Goal: Complete application form: Complete application form

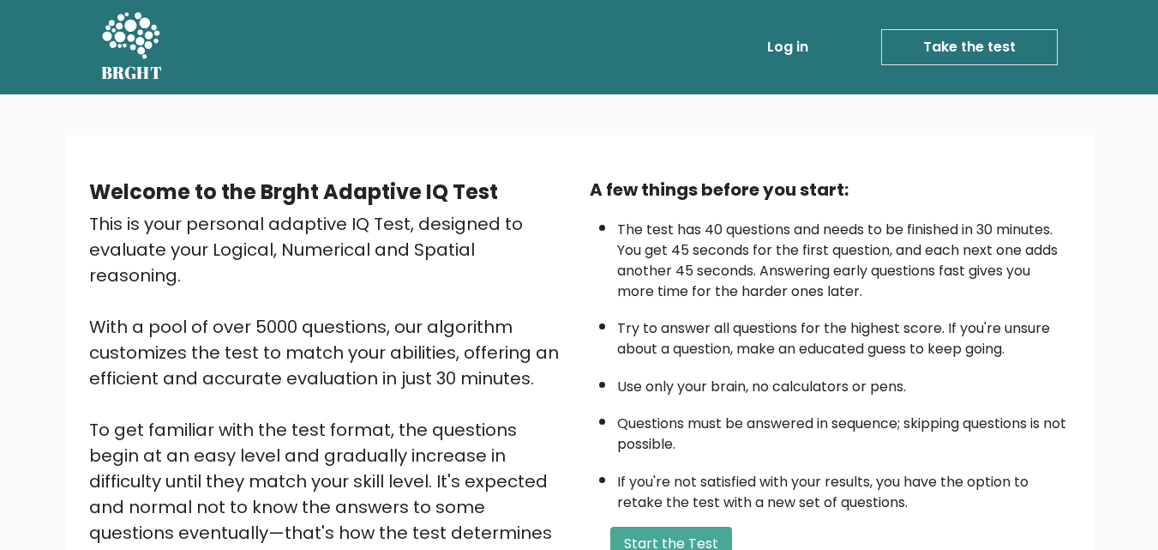
scroll to position [86, 0]
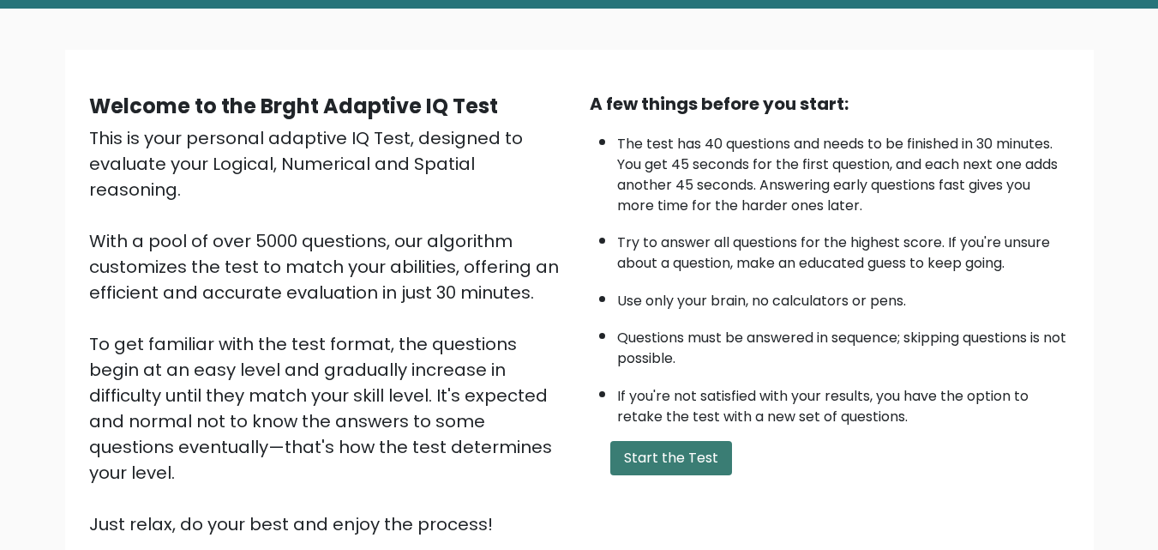
click at [647, 454] on button "Start the Test" at bounding box center [671, 458] width 122 height 34
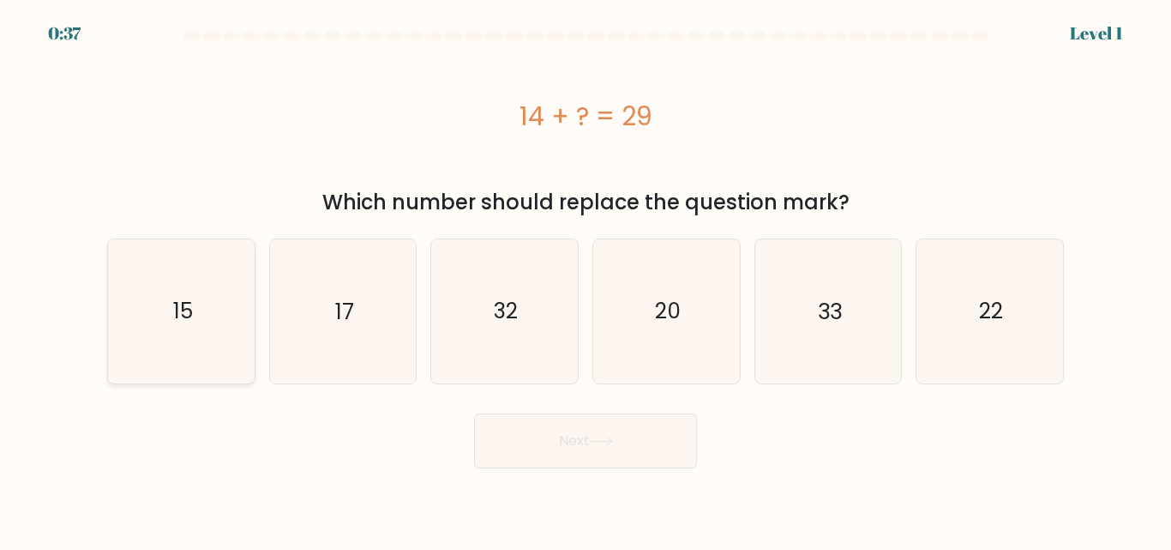
click at [221, 284] on icon "15" at bounding box center [181, 310] width 143 height 143
click at [586, 280] on input "a. 15" at bounding box center [586, 277] width 1 height 4
radio input "true"
click at [595, 447] on button "Next" at bounding box center [585, 440] width 223 height 55
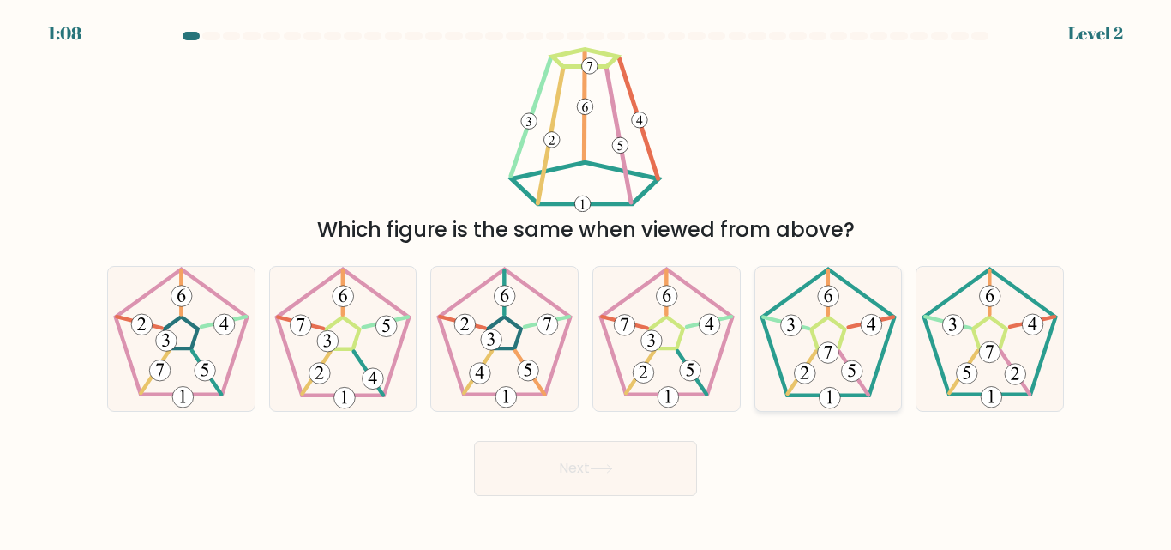
click at [855, 347] on icon at bounding box center [827, 338] width 143 height 143
click at [586, 280] on input "e." at bounding box center [586, 277] width 1 height 4
radio input "true"
click at [557, 462] on button "Next" at bounding box center [585, 468] width 223 height 55
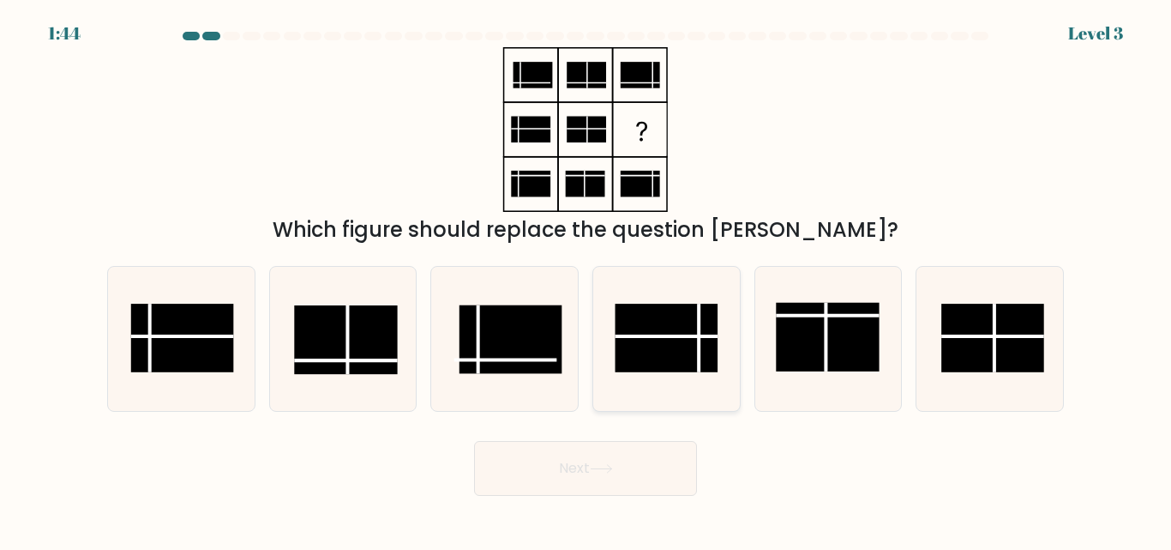
click at [685, 320] on rect at bounding box center [666, 338] width 103 height 69
click at [586, 280] on input "d." at bounding box center [586, 277] width 1 height 4
radio input "true"
click at [628, 465] on button "Next" at bounding box center [585, 468] width 223 height 55
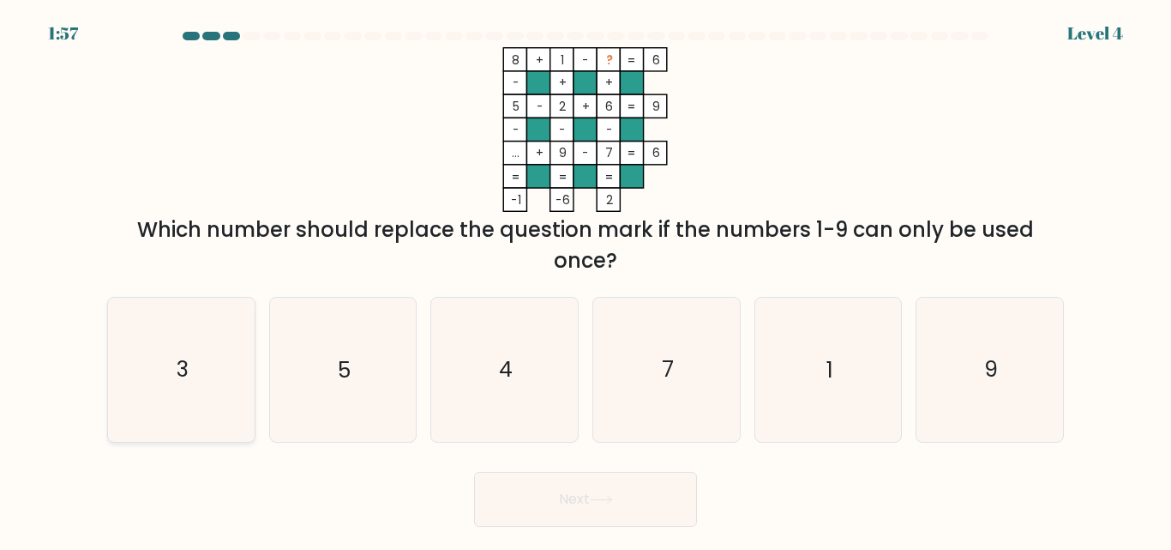
click at [183, 373] on text "3" at bounding box center [183, 370] width 12 height 30
click at [586, 280] on input "a. 3" at bounding box center [586, 277] width 1 height 4
radio input "true"
click at [677, 503] on button "Next" at bounding box center [585, 499] width 223 height 55
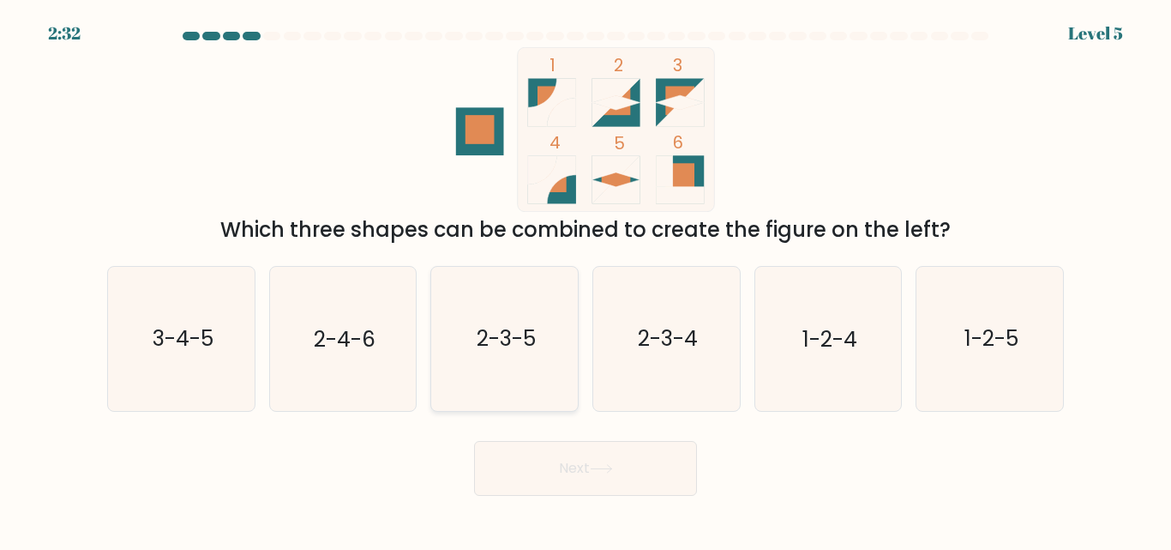
click at [526, 331] on text "2-3-5" at bounding box center [506, 339] width 59 height 30
click at [586, 280] on input "c. 2-3-5" at bounding box center [586, 277] width 1 height 4
radio input "true"
click at [575, 490] on button "Next" at bounding box center [585, 468] width 223 height 55
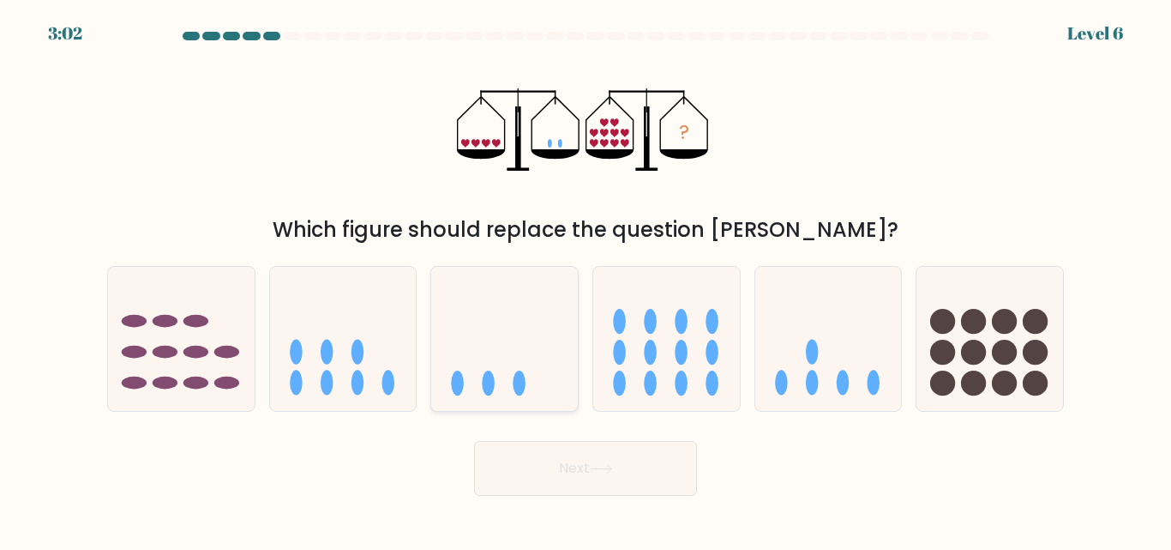
click at [518, 330] on icon at bounding box center [504, 338] width 147 height 121
click at [586, 280] on input "c." at bounding box center [586, 277] width 1 height 4
radio input "true"
click at [590, 472] on button "Next" at bounding box center [585, 468] width 223 height 55
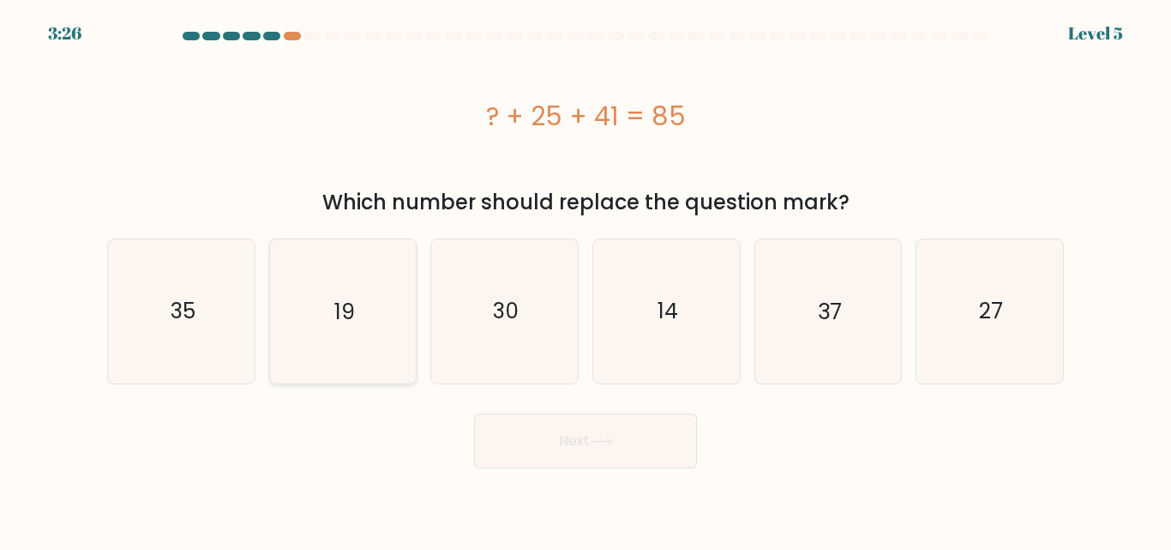
click at [369, 304] on icon "19" at bounding box center [342, 310] width 143 height 143
click at [586, 280] on input "b. 19" at bounding box center [586, 277] width 1 height 4
radio input "true"
click at [619, 457] on button "Next" at bounding box center [585, 440] width 223 height 55
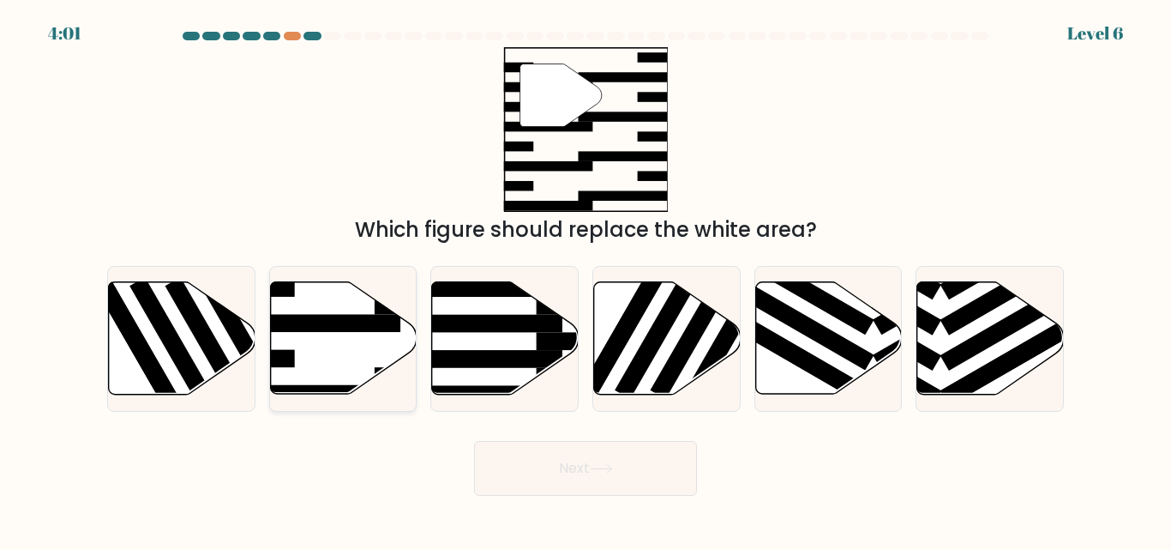
click at [327, 314] on icon at bounding box center [343, 338] width 147 height 112
click at [586, 280] on input "b." at bounding box center [586, 277] width 1 height 4
radio input "true"
click at [585, 486] on button "Next" at bounding box center [585, 468] width 223 height 55
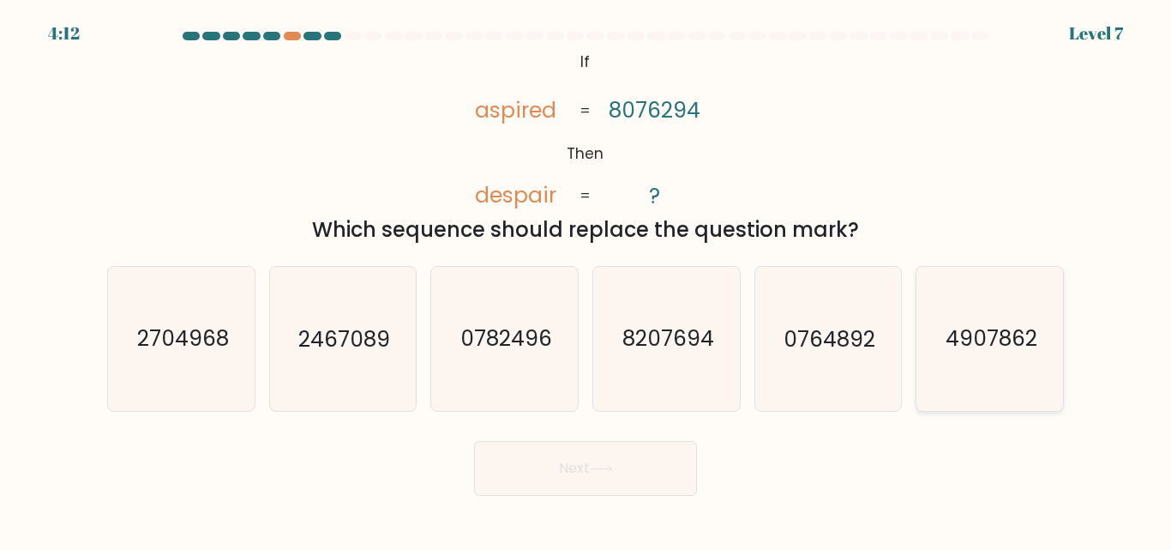
click at [977, 353] on text "4907862" at bounding box center [992, 339] width 92 height 30
click at [586, 280] on input "f. 4907862" at bounding box center [586, 277] width 1 height 4
radio input "true"
click at [613, 477] on button "Next" at bounding box center [585, 468] width 223 height 55
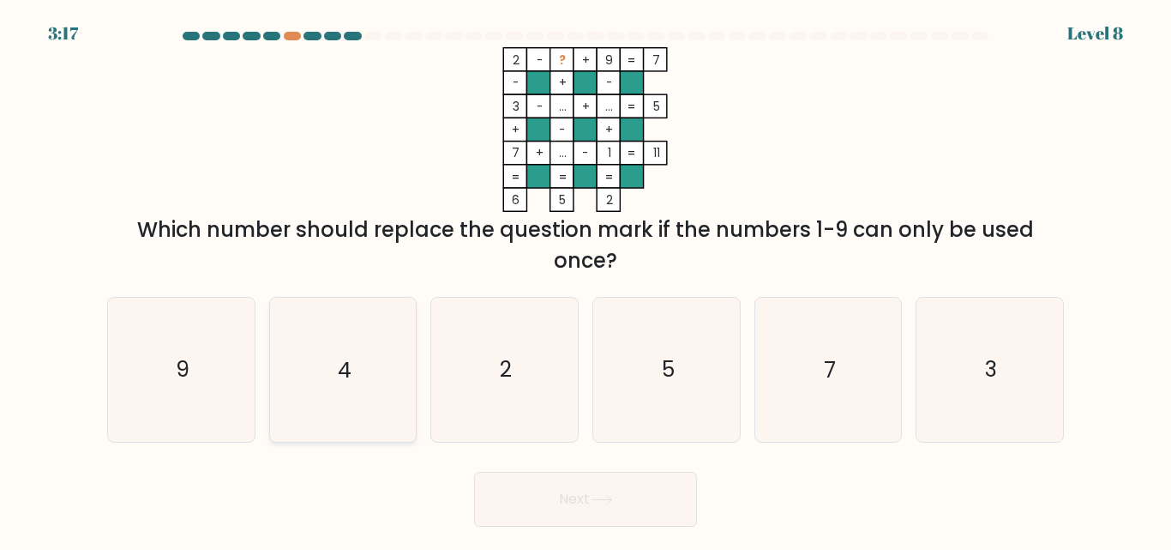
click at [370, 348] on icon "4" at bounding box center [342, 369] width 143 height 143
click at [586, 280] on input "b. 4" at bounding box center [586, 277] width 1 height 4
radio input "true"
click at [584, 483] on button "Next" at bounding box center [585, 499] width 223 height 55
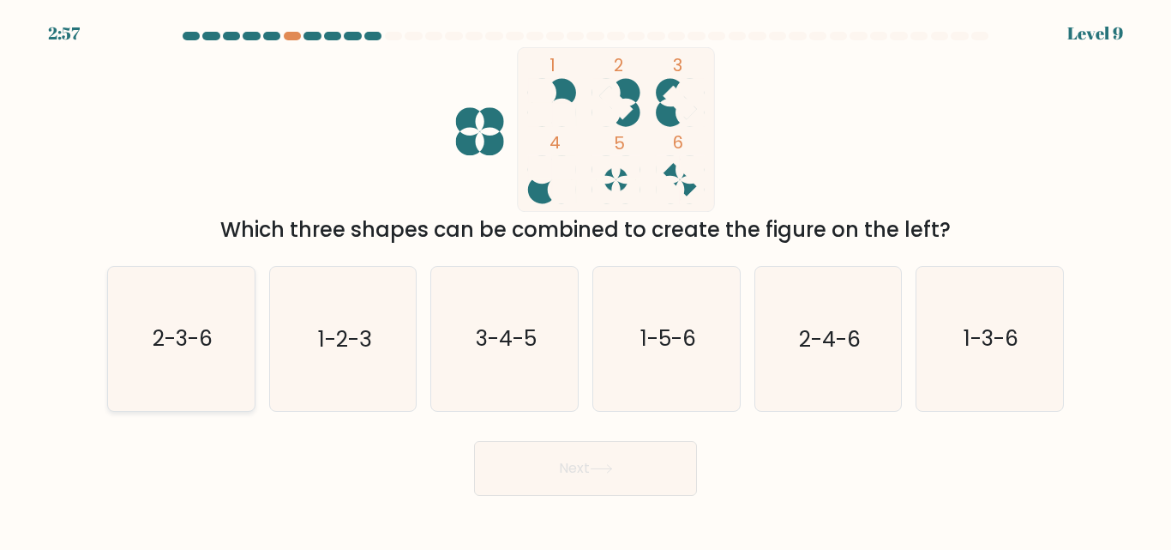
click at [195, 330] on text "2-3-6" at bounding box center [183, 339] width 60 height 30
click at [586, 280] on input "a. 2-3-6" at bounding box center [586, 277] width 1 height 4
radio input "true"
click at [561, 455] on button "Next" at bounding box center [585, 468] width 223 height 55
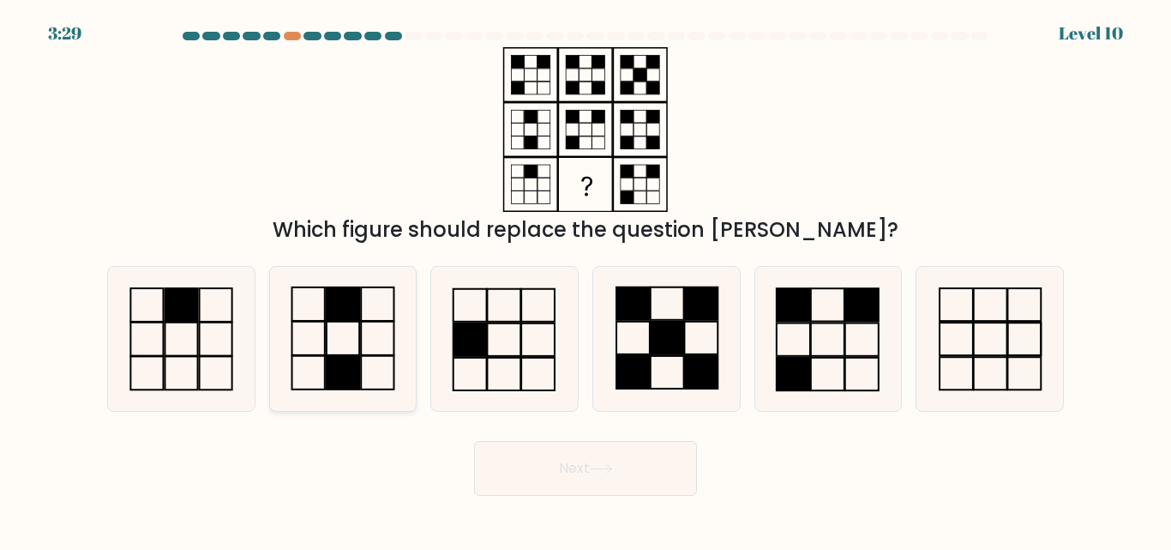
click at [364, 346] on icon at bounding box center [342, 338] width 143 height 143
click at [586, 280] on input "b." at bounding box center [586, 277] width 1 height 4
radio input "true"
click at [634, 472] on button "Next" at bounding box center [585, 468] width 223 height 55
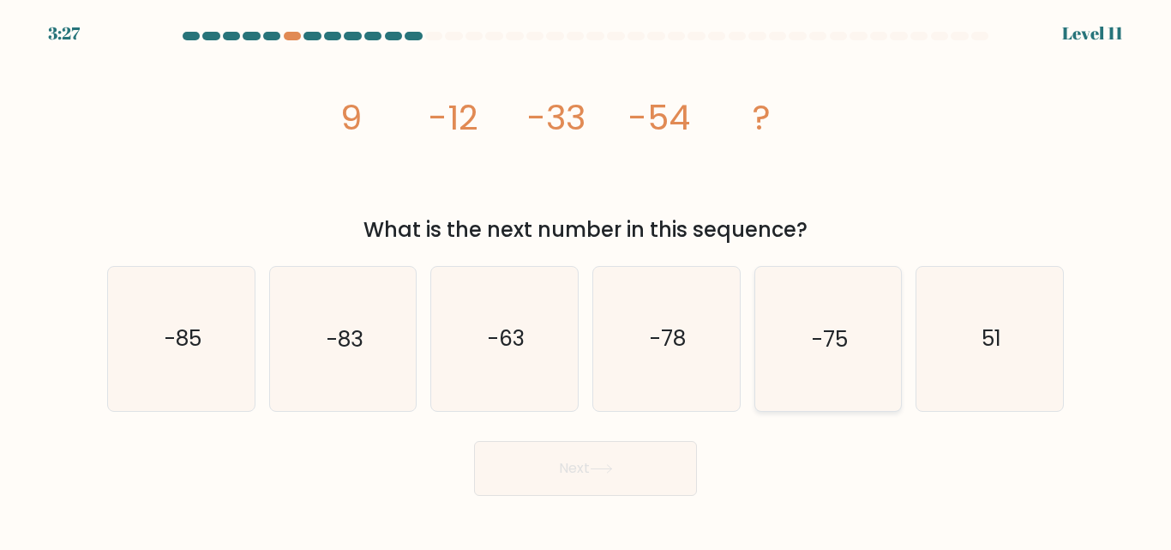
click at [800, 340] on icon "-75" at bounding box center [827, 338] width 143 height 143
click at [586, 280] on input "e. -75" at bounding box center [586, 277] width 1 height 4
radio input "true"
click at [560, 471] on button "Next" at bounding box center [585, 468] width 223 height 55
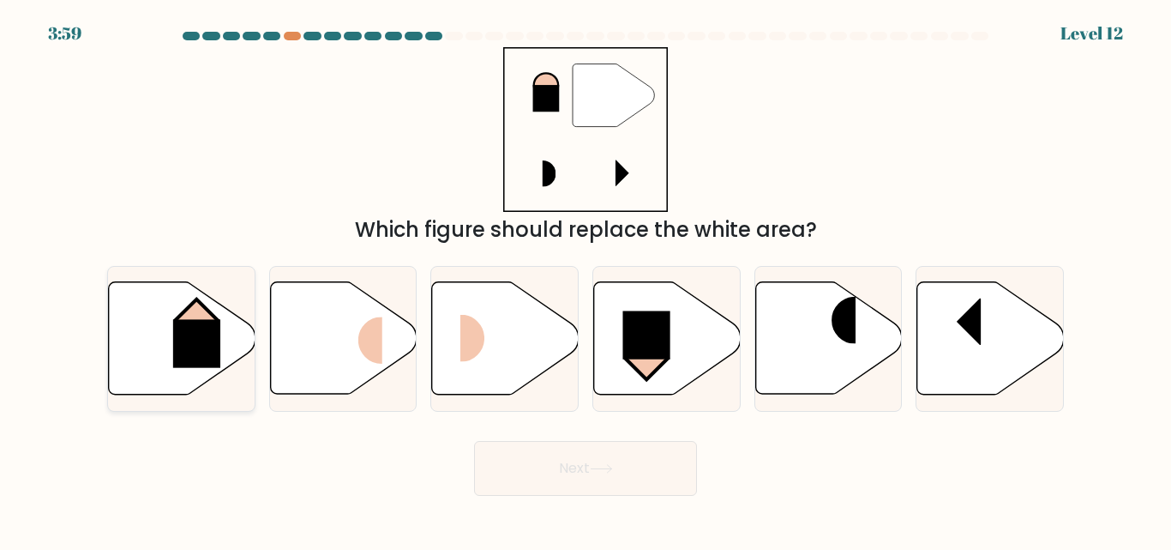
click at [221, 337] on icon at bounding box center [182, 338] width 147 height 112
click at [586, 280] on input "a." at bounding box center [586, 277] width 1 height 4
radio input "true"
click at [586, 462] on button "Next" at bounding box center [585, 468] width 223 height 55
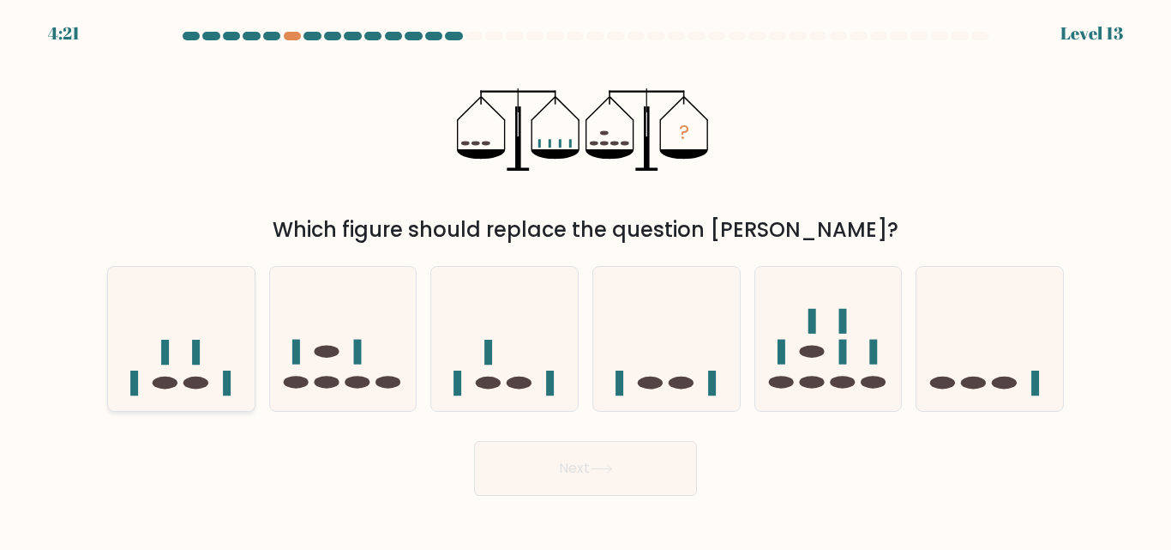
click at [165, 341] on rect at bounding box center [165, 352] width 8 height 25
click at [586, 280] on input "a." at bounding box center [586, 277] width 1 height 4
radio input "true"
click at [659, 480] on button "Next" at bounding box center [585, 468] width 223 height 55
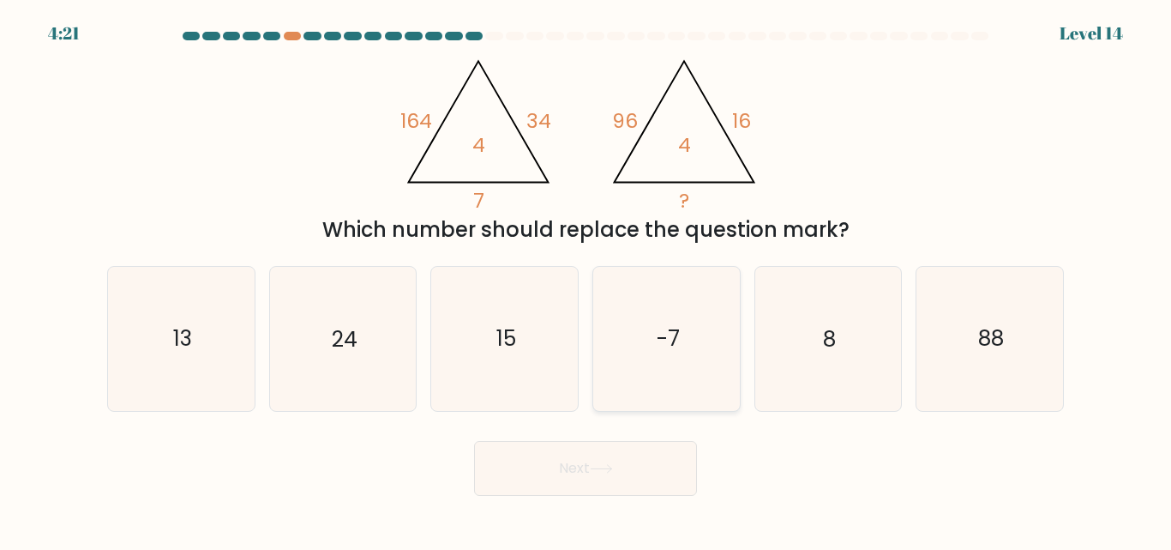
click at [710, 340] on icon "-7" at bounding box center [666, 338] width 143 height 143
click at [586, 280] on input "d. -7" at bounding box center [586, 277] width 1 height 4
radio input "true"
click at [552, 503] on body "4:12 Level 14" at bounding box center [585, 275] width 1171 height 550
drag, startPoint x: 562, startPoint y: 482, endPoint x: 575, endPoint y: 477, distance: 13.9
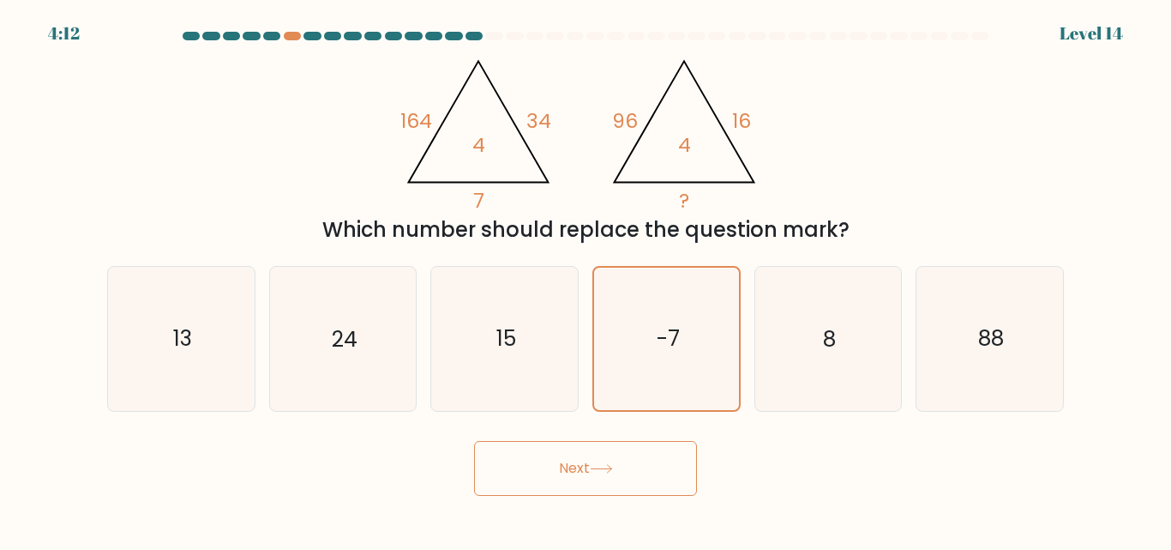
click at [563, 482] on button "Next" at bounding box center [585, 468] width 223 height 55
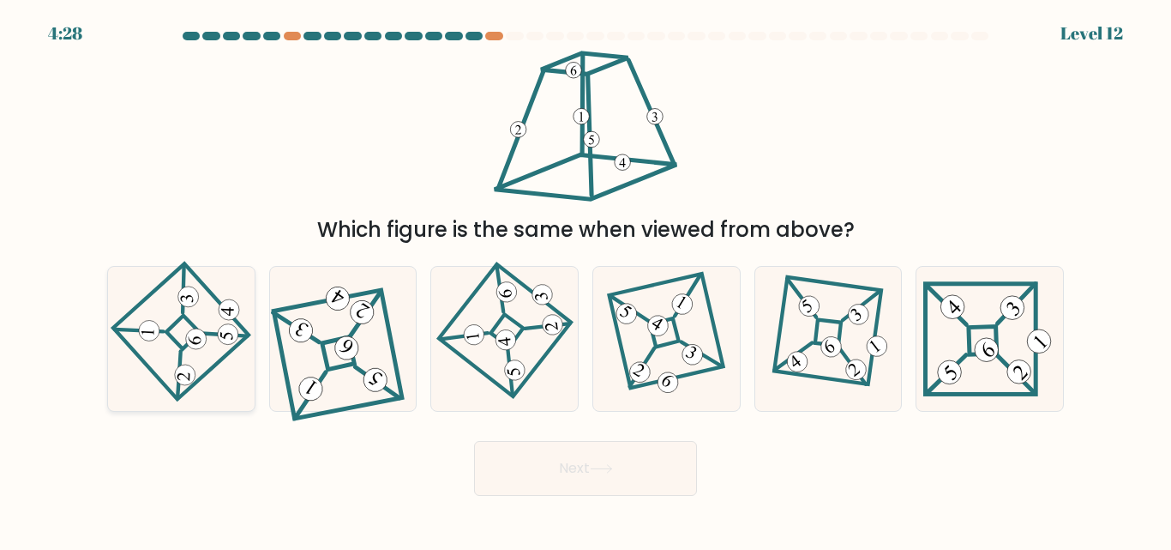
click at [190, 328] on icon at bounding box center [180, 338] width 99 height 115
click at [586, 280] on input "a." at bounding box center [586, 277] width 1 height 4
radio input "true"
click at [630, 457] on button "Next" at bounding box center [585, 468] width 223 height 55
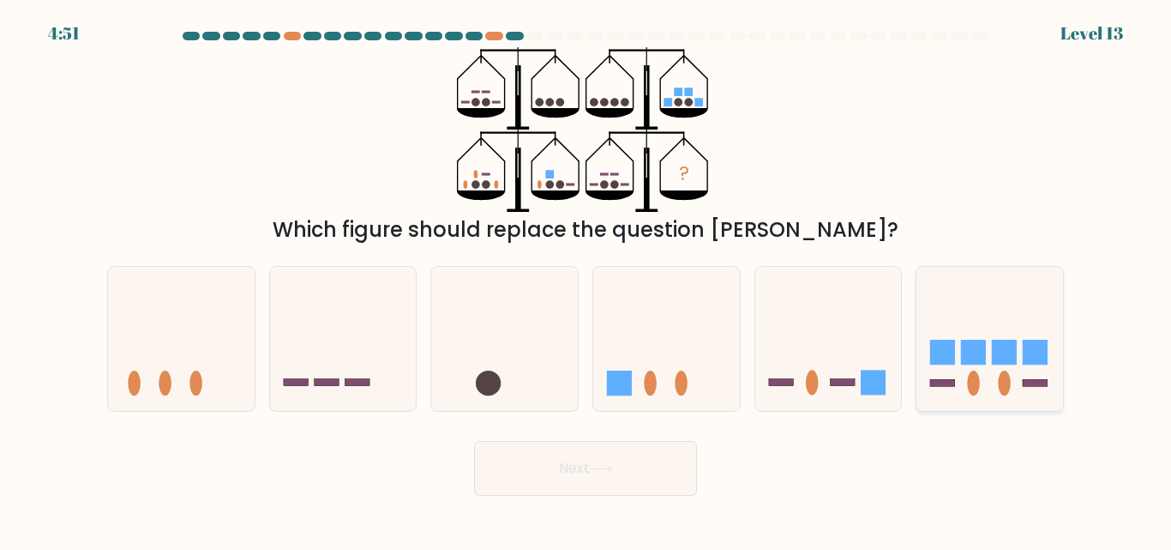
click at [962, 299] on icon at bounding box center [990, 338] width 147 height 121
click at [586, 280] on input "f." at bounding box center [586, 277] width 1 height 4
radio input "true"
click at [611, 475] on button "Next" at bounding box center [585, 468] width 223 height 55
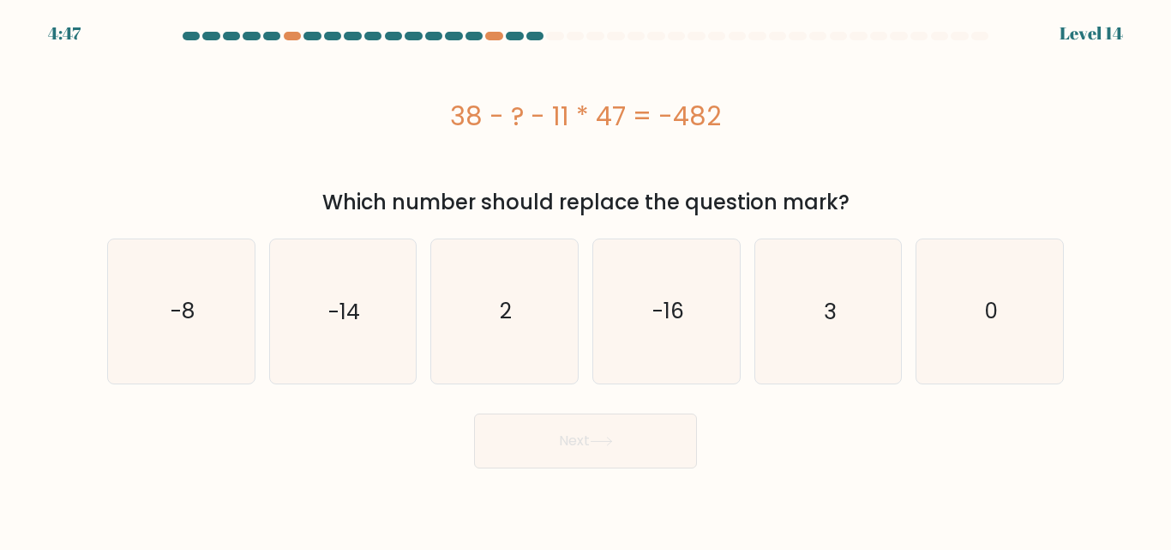
click at [748, 352] on div "e. 3" at bounding box center [829, 310] width 162 height 145
click at [794, 351] on icon "3" at bounding box center [827, 310] width 143 height 143
click at [586, 280] on input "e. 3" at bounding box center [586, 277] width 1 height 4
radio input "true"
click at [622, 431] on button "Next" at bounding box center [585, 440] width 223 height 55
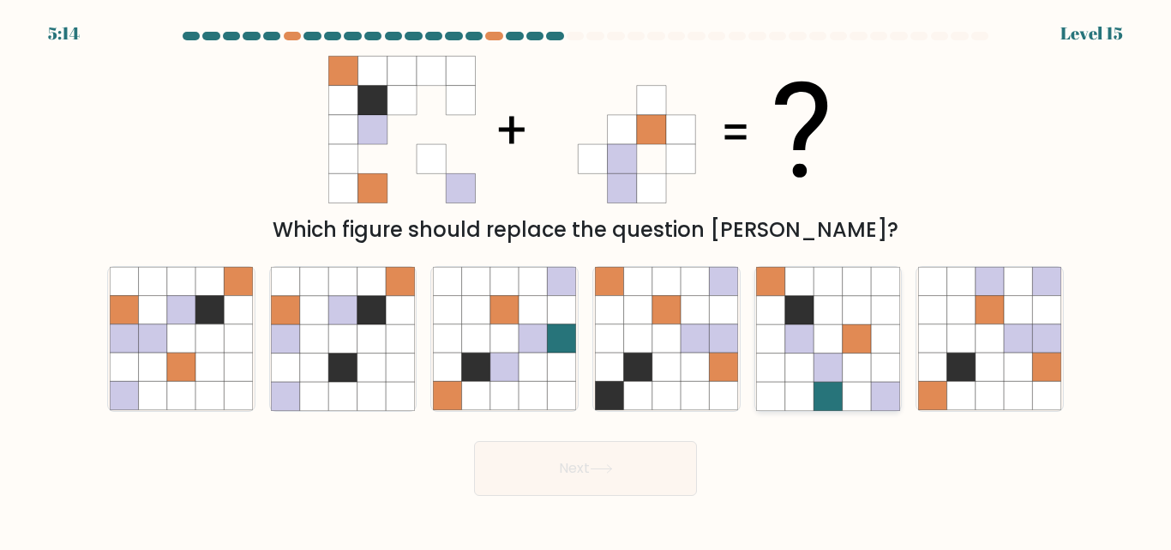
click at [857, 370] on icon at bounding box center [857, 367] width 28 height 28
click at [586, 280] on input "e." at bounding box center [586, 277] width 1 height 4
radio input "true"
click at [592, 464] on button "Next" at bounding box center [585, 468] width 223 height 55
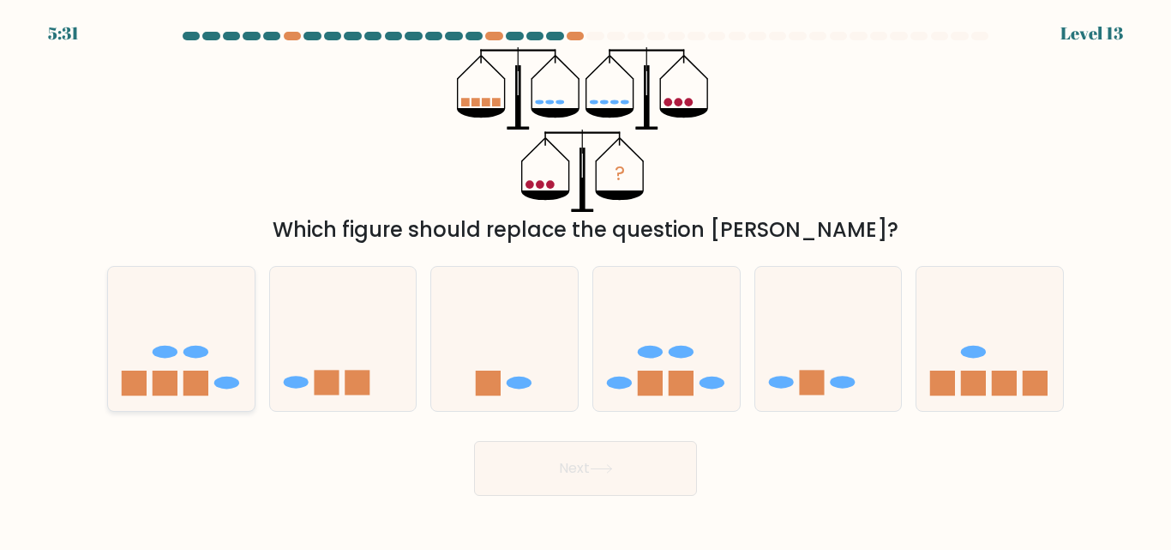
click at [221, 321] on icon at bounding box center [181, 338] width 147 height 121
click at [586, 280] on input "a." at bounding box center [586, 277] width 1 height 4
radio input "true"
click at [585, 478] on button "Next" at bounding box center [585, 468] width 223 height 55
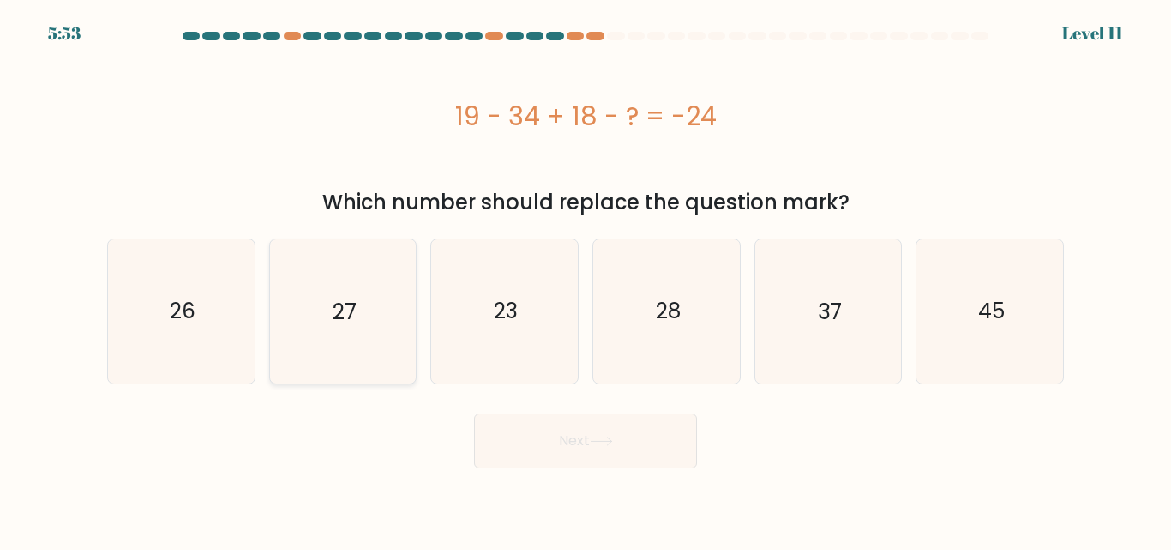
click at [350, 300] on text "27" at bounding box center [345, 311] width 24 height 30
click at [586, 280] on input "b. 27" at bounding box center [586, 277] width 1 height 4
radio input "true"
click at [592, 413] on button "Next" at bounding box center [585, 440] width 223 height 55
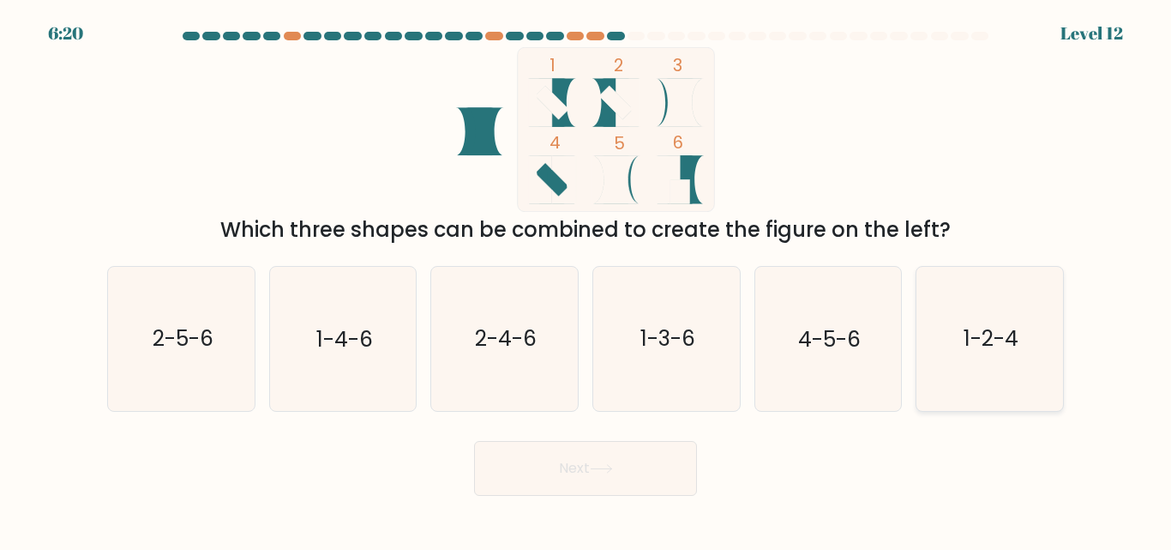
click at [991, 336] on text "1-2-4" at bounding box center [991, 339] width 55 height 30
click at [586, 280] on input "f. 1-2-4" at bounding box center [586, 277] width 1 height 4
radio input "true"
click at [604, 456] on button "Next" at bounding box center [585, 468] width 223 height 55
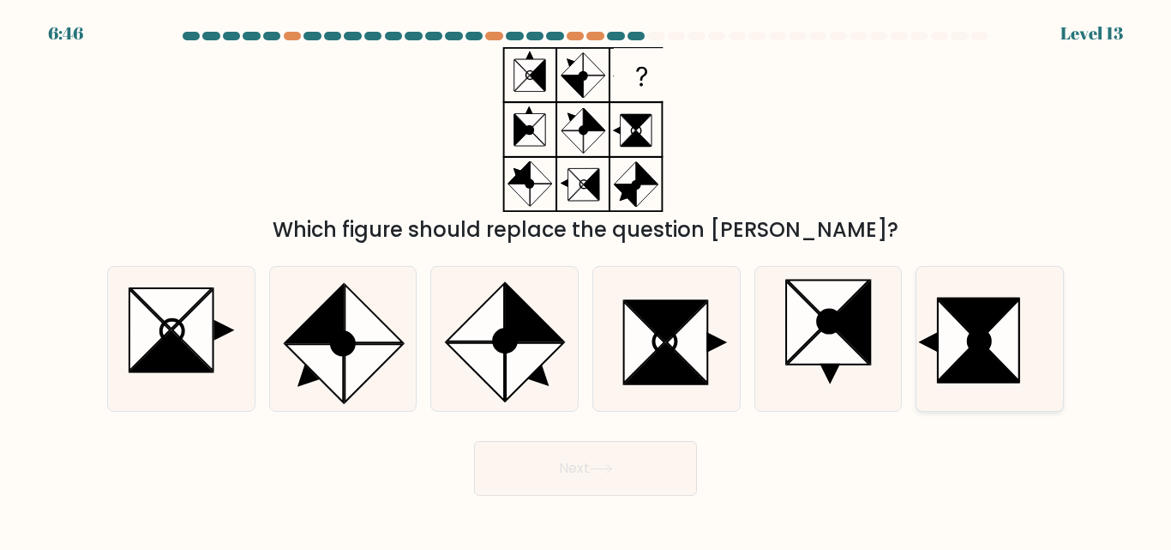
click at [983, 323] on icon at bounding box center [978, 318] width 79 height 40
click at [586, 280] on input "f." at bounding box center [586, 277] width 1 height 4
radio input "true"
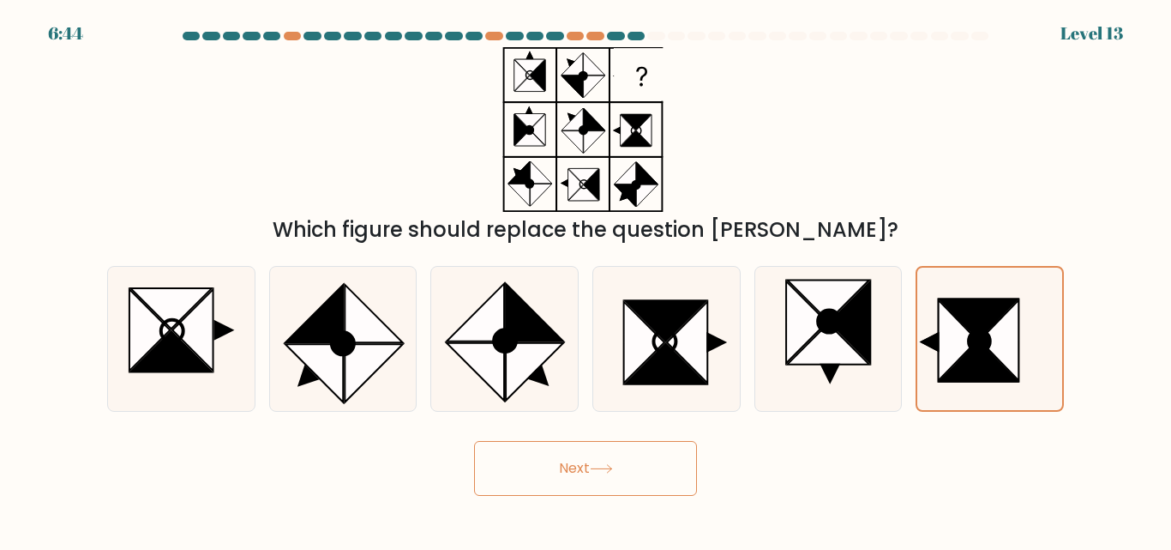
click at [563, 460] on button "Next" at bounding box center [585, 468] width 223 height 55
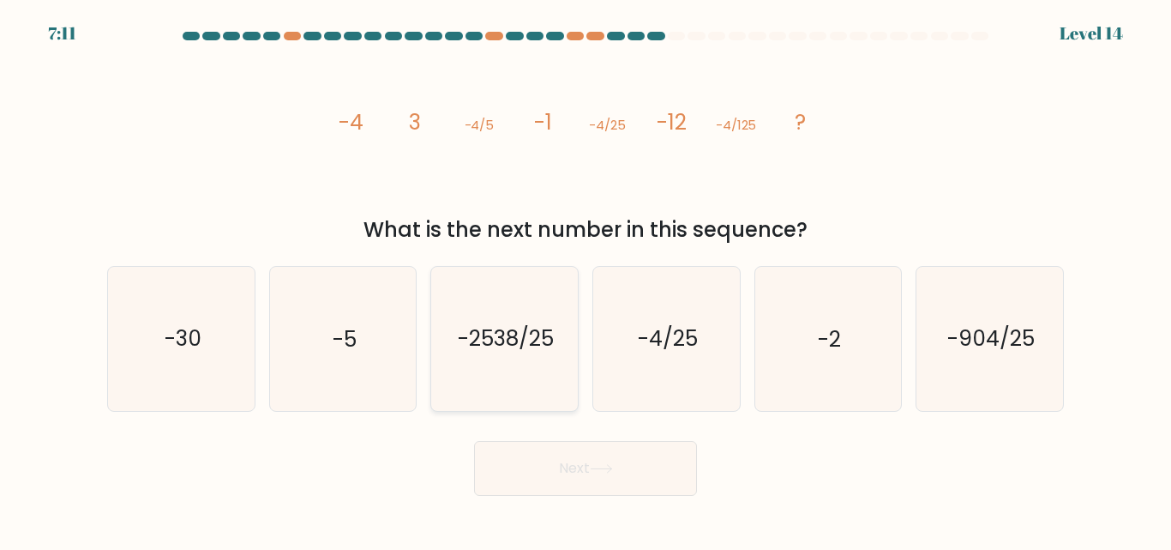
click at [525, 311] on icon "-2538/25" at bounding box center [504, 338] width 143 height 143
click at [586, 280] on input "c. -2538/25" at bounding box center [586, 277] width 1 height 4
radio input "true"
click at [557, 477] on button "Next" at bounding box center [585, 468] width 223 height 55
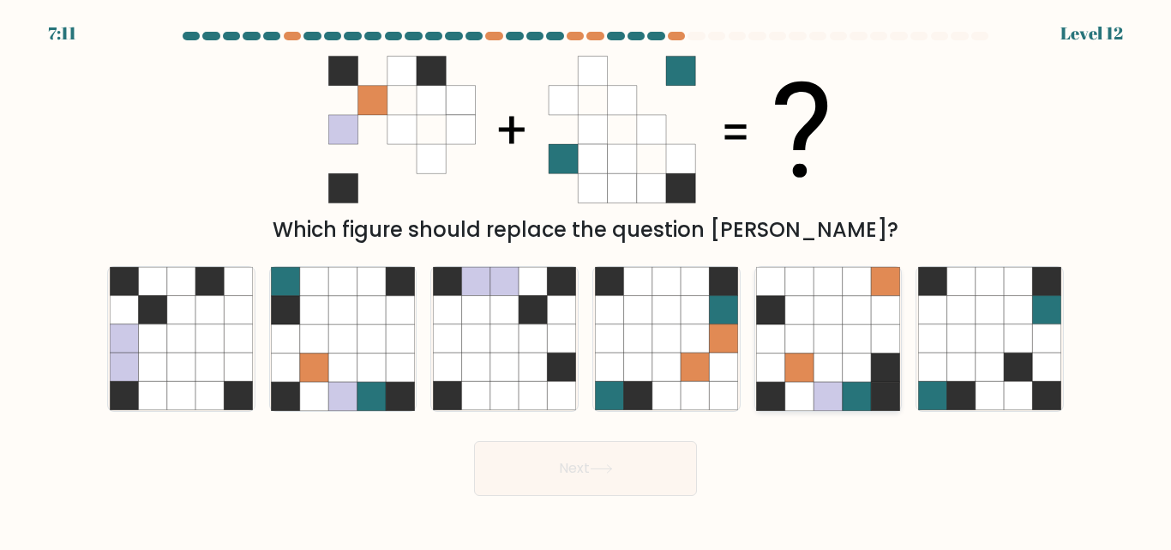
click at [857, 306] on icon at bounding box center [857, 310] width 28 height 28
click at [586, 280] on input "e." at bounding box center [586, 277] width 1 height 4
radio input "true"
click at [565, 466] on button "Next" at bounding box center [585, 468] width 223 height 55
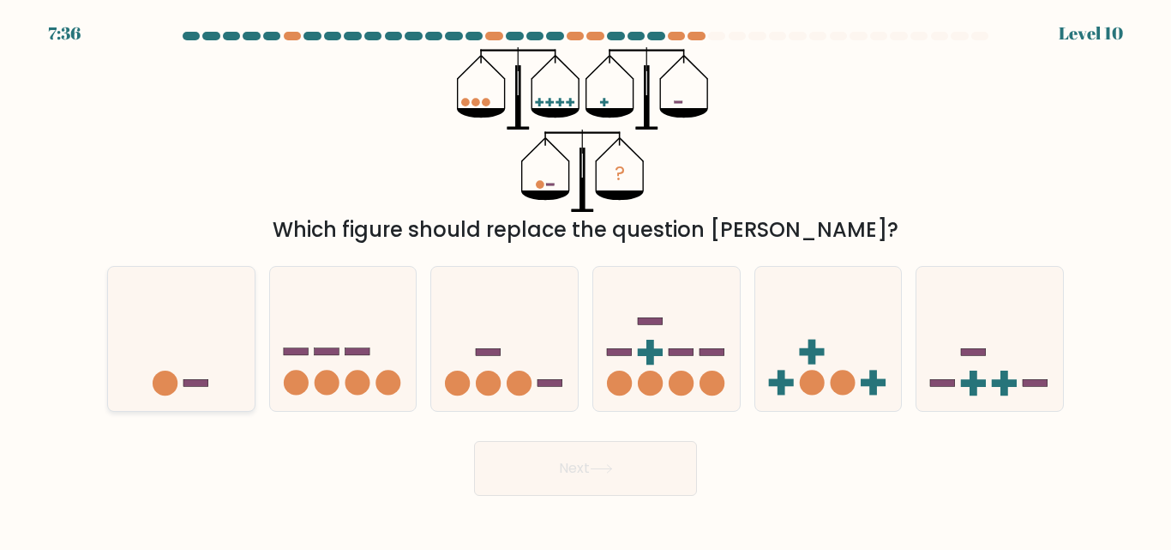
click at [197, 308] on icon at bounding box center [181, 338] width 147 height 121
click at [586, 280] on input "a." at bounding box center [586, 277] width 1 height 4
radio input "true"
click at [602, 465] on icon at bounding box center [601, 468] width 23 height 9
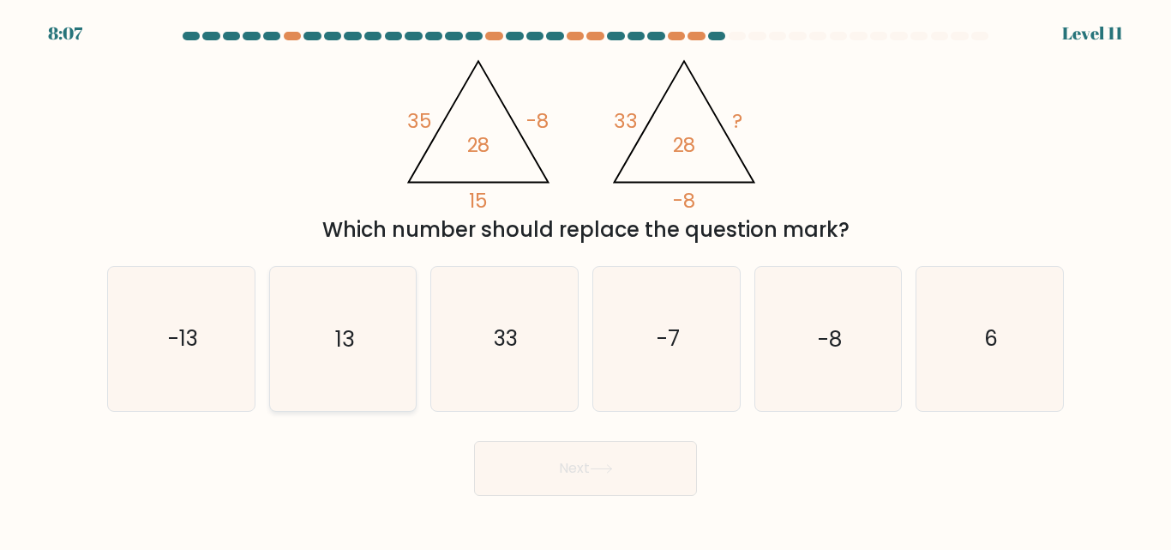
click at [388, 334] on icon "13" at bounding box center [342, 338] width 143 height 143
click at [586, 280] on input "b. 13" at bounding box center [586, 277] width 1 height 4
radio input "true"
click at [588, 478] on button "Next" at bounding box center [585, 468] width 223 height 55
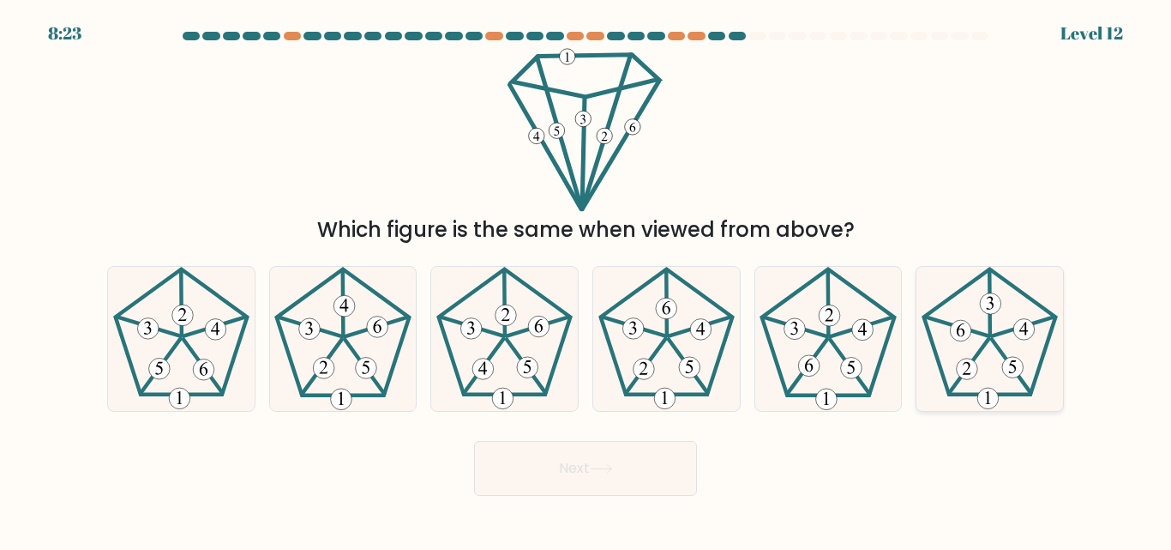
click at [1011, 323] on icon at bounding box center [989, 338] width 143 height 143
click at [586, 280] on input "f." at bounding box center [586, 277] width 1 height 4
radio input "true"
click at [618, 484] on button "Next" at bounding box center [585, 468] width 223 height 55
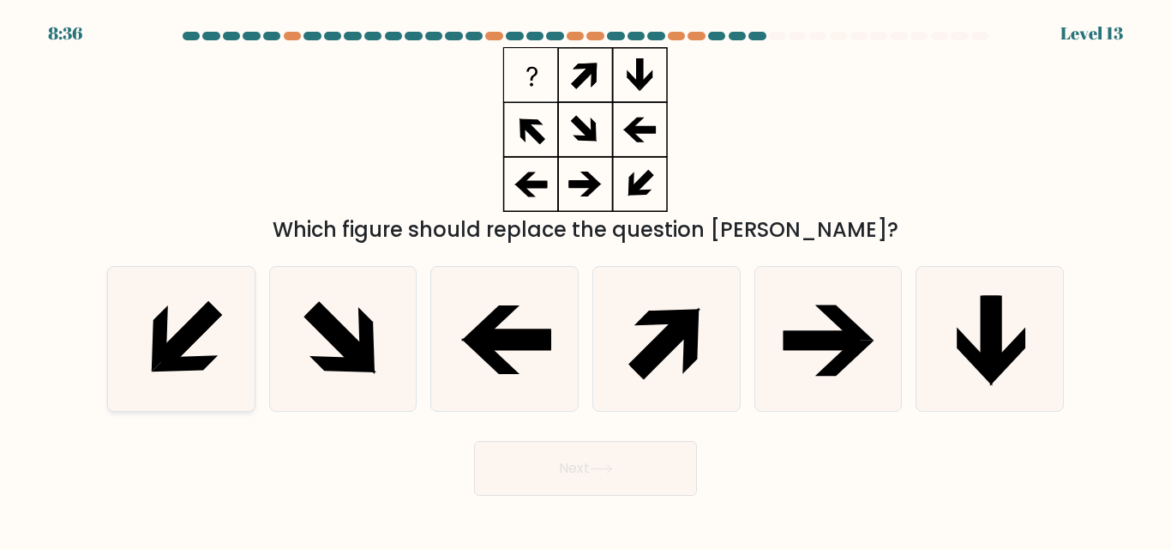
click at [137, 352] on icon at bounding box center [181, 338] width 143 height 143
click at [586, 280] on input "a." at bounding box center [586, 277] width 1 height 4
radio input "true"
click at [592, 424] on form at bounding box center [585, 264] width 1171 height 464
click at [619, 482] on button "Next" at bounding box center [585, 468] width 223 height 55
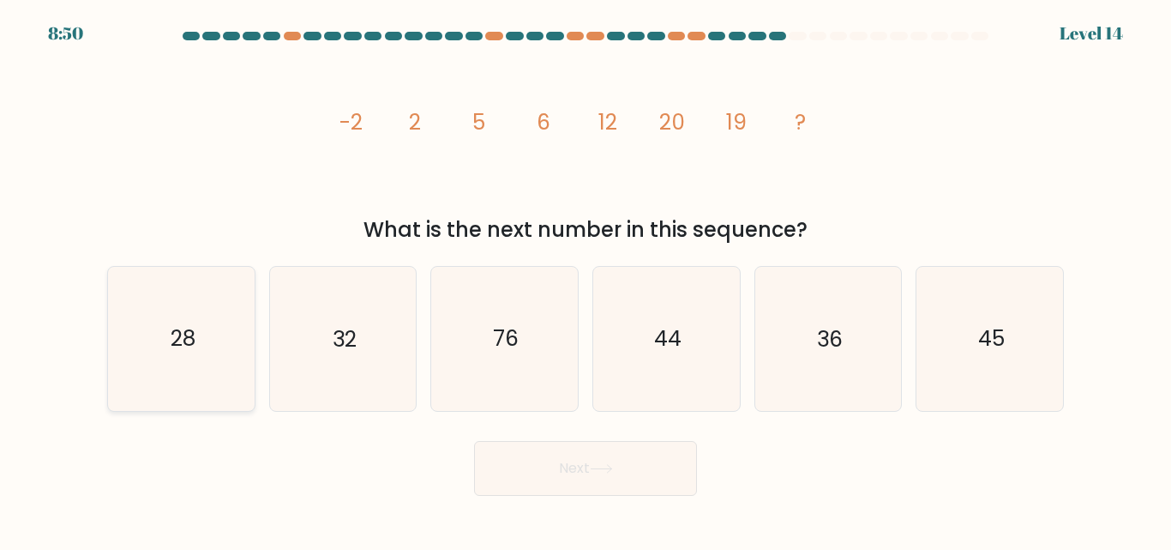
click at [195, 352] on text "28" at bounding box center [182, 339] width 25 height 30
click at [586, 280] on input "a. 28" at bounding box center [586, 277] width 1 height 4
radio input "true"
click at [393, 375] on icon "32" at bounding box center [342, 338] width 143 height 143
click at [586, 280] on input "b. 32" at bounding box center [586, 277] width 1 height 4
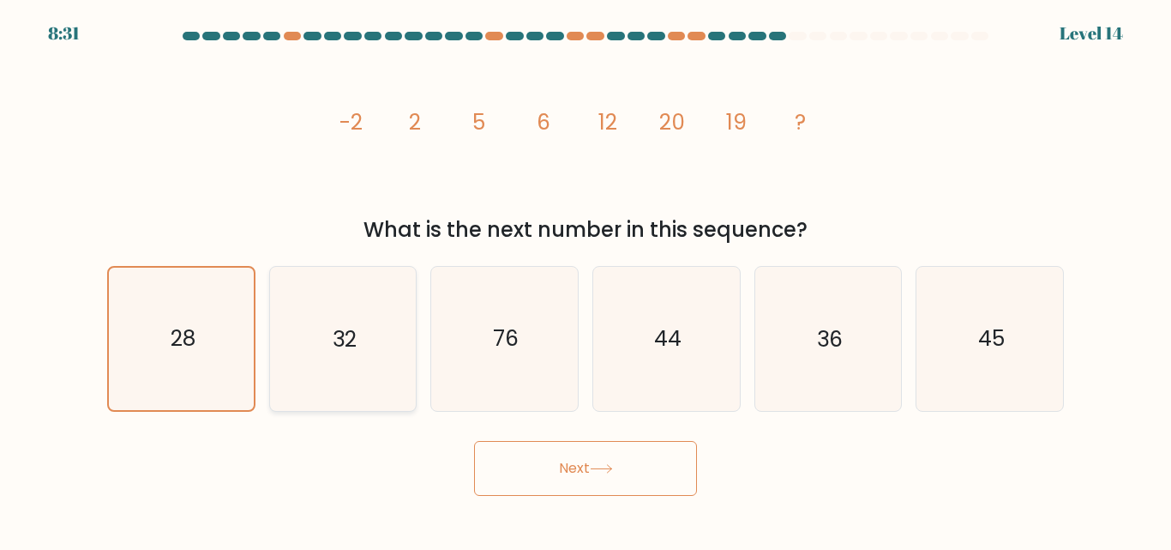
radio input "true"
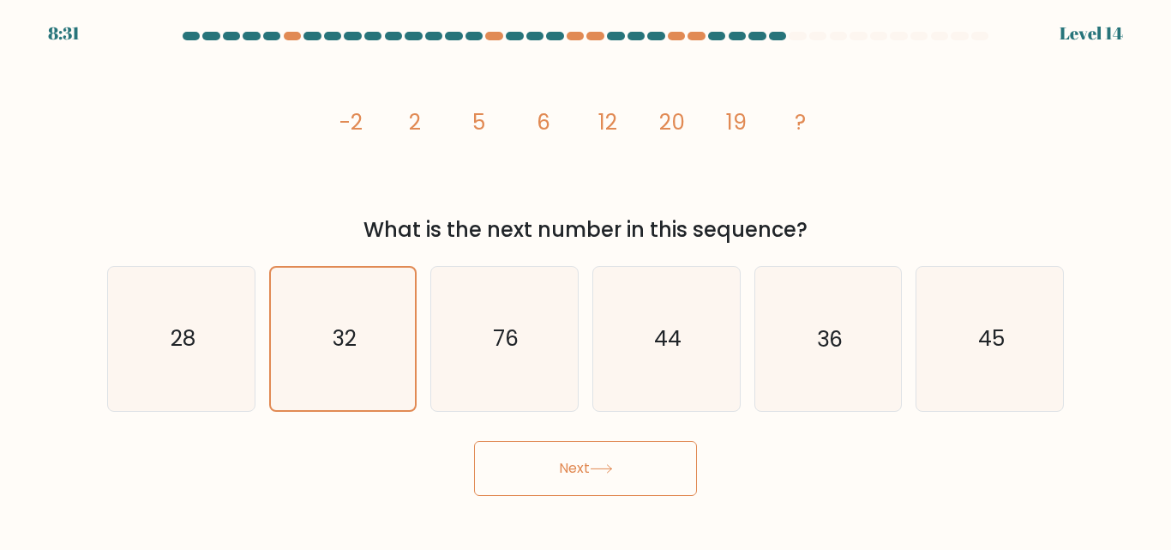
click at [606, 493] on button "Next" at bounding box center [585, 468] width 223 height 55
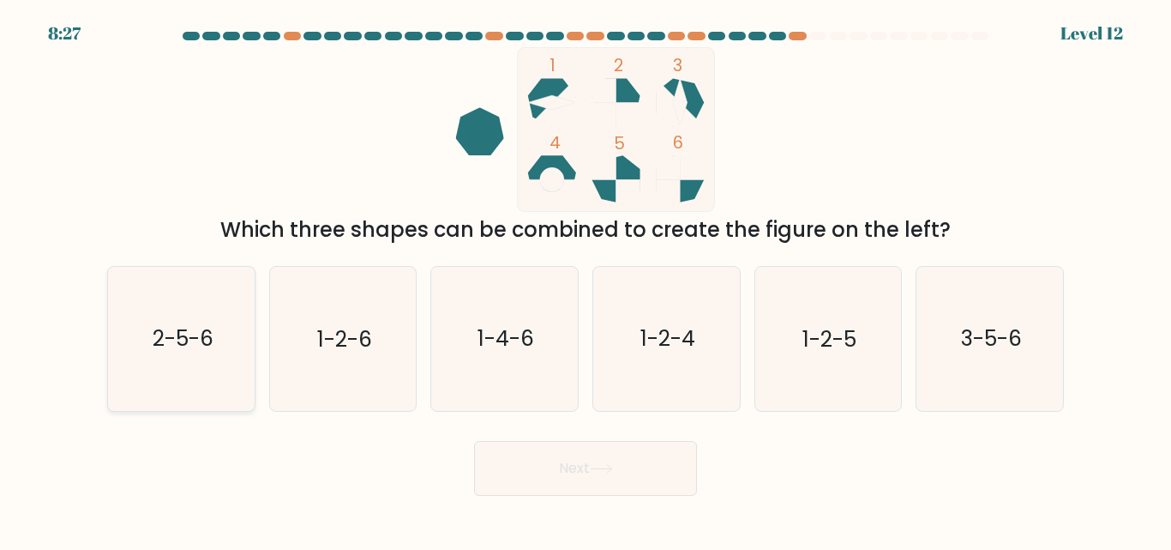
click at [213, 356] on icon "2-5-6" at bounding box center [181, 338] width 143 height 143
click at [586, 280] on input "a. 2-5-6" at bounding box center [586, 277] width 1 height 4
radio input "true"
click at [549, 458] on button "Next" at bounding box center [585, 468] width 223 height 55
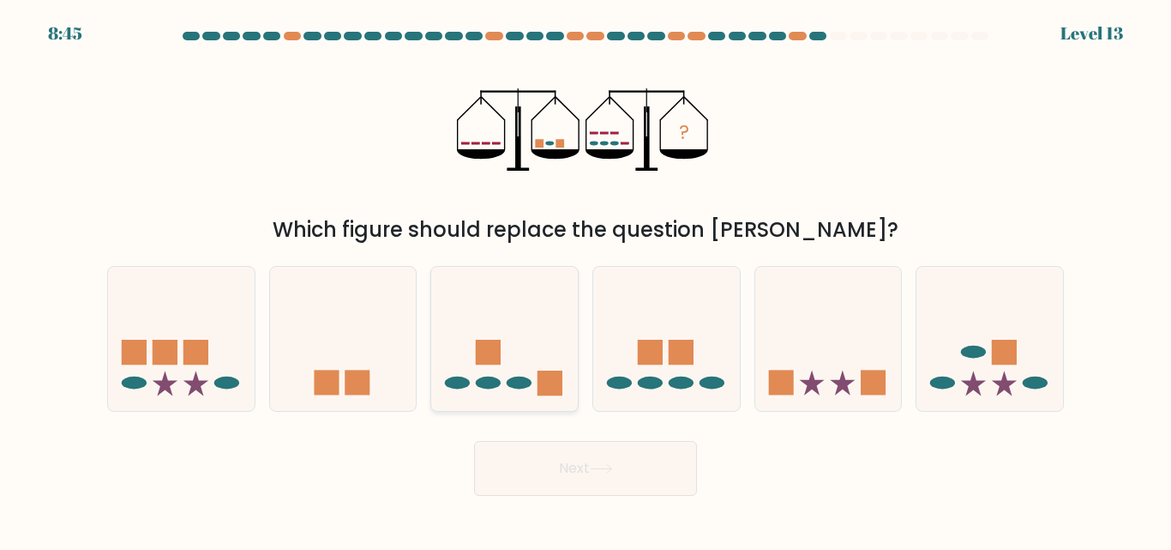
click at [528, 336] on icon at bounding box center [504, 338] width 147 height 121
click at [586, 280] on input "c." at bounding box center [586, 277] width 1 height 4
radio input "true"
click at [580, 473] on button "Next" at bounding box center [585, 468] width 223 height 55
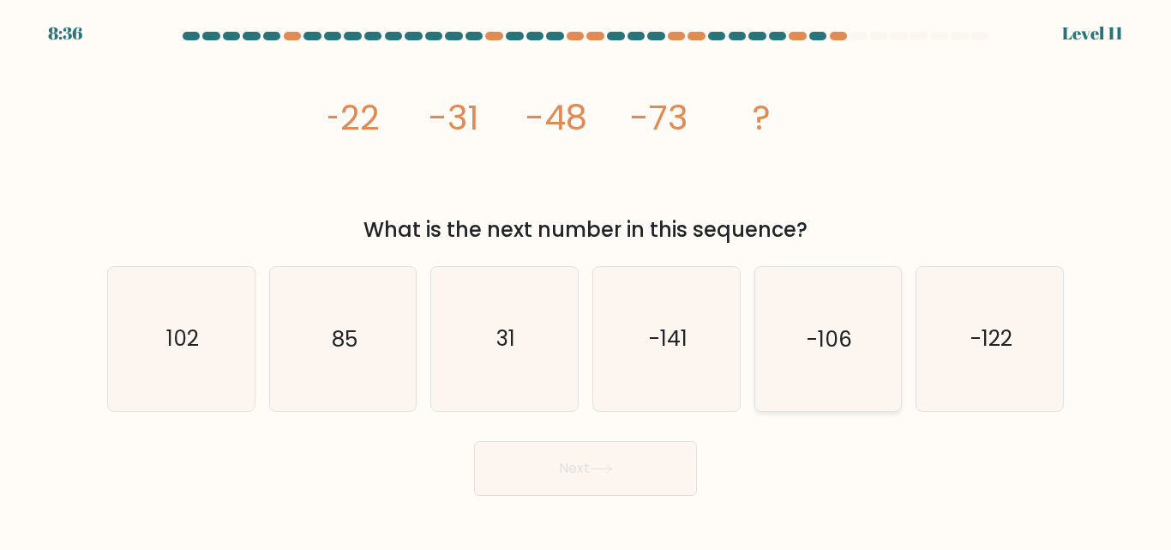
click at [827, 327] on text "-106" at bounding box center [829, 339] width 45 height 30
click at [586, 280] on input "e. -106" at bounding box center [586, 277] width 1 height 4
radio input "true"
click at [627, 474] on button "Next" at bounding box center [585, 468] width 223 height 55
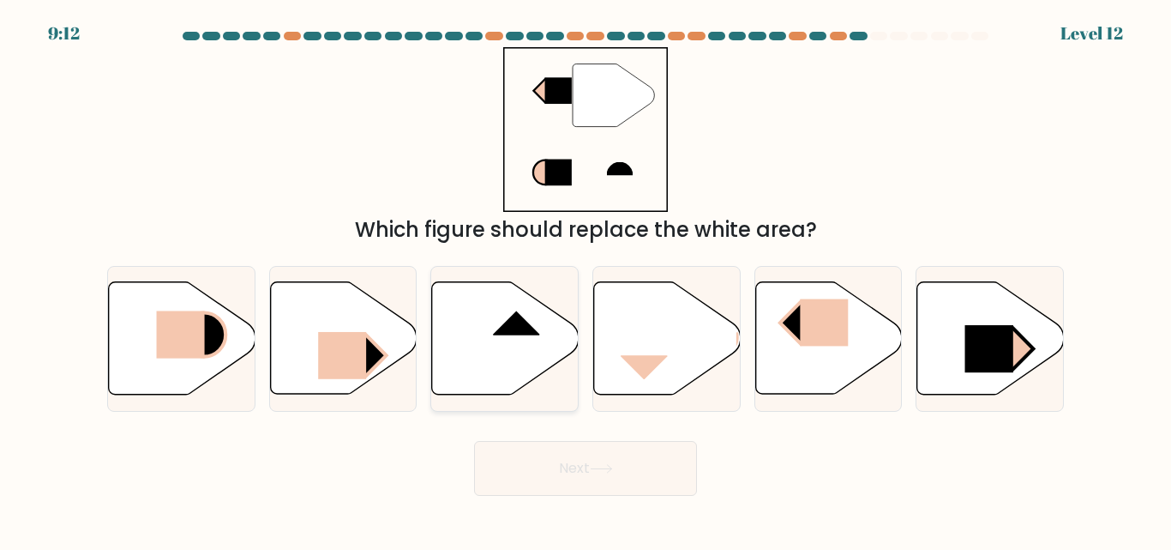
click at [466, 310] on icon at bounding box center [505, 338] width 147 height 112
click at [586, 280] on input "c." at bounding box center [586, 277] width 1 height 4
radio input "true"
click at [597, 445] on button "Next" at bounding box center [585, 468] width 223 height 55
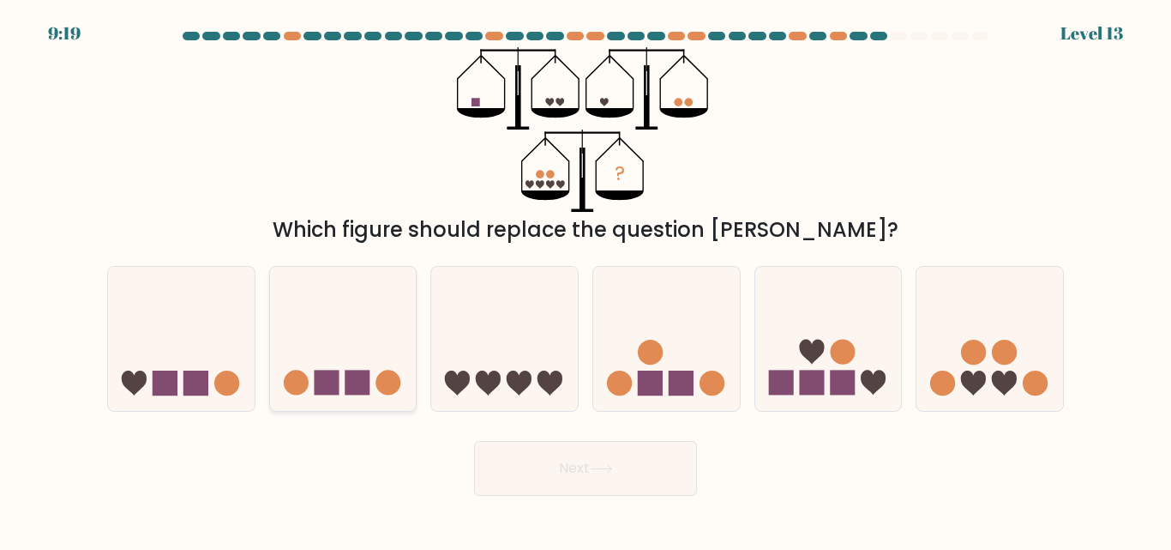
click at [363, 352] on icon at bounding box center [343, 338] width 147 height 121
click at [586, 280] on input "b." at bounding box center [586, 277] width 1 height 4
radio input "true"
click at [576, 448] on button "Next" at bounding box center [585, 468] width 223 height 55
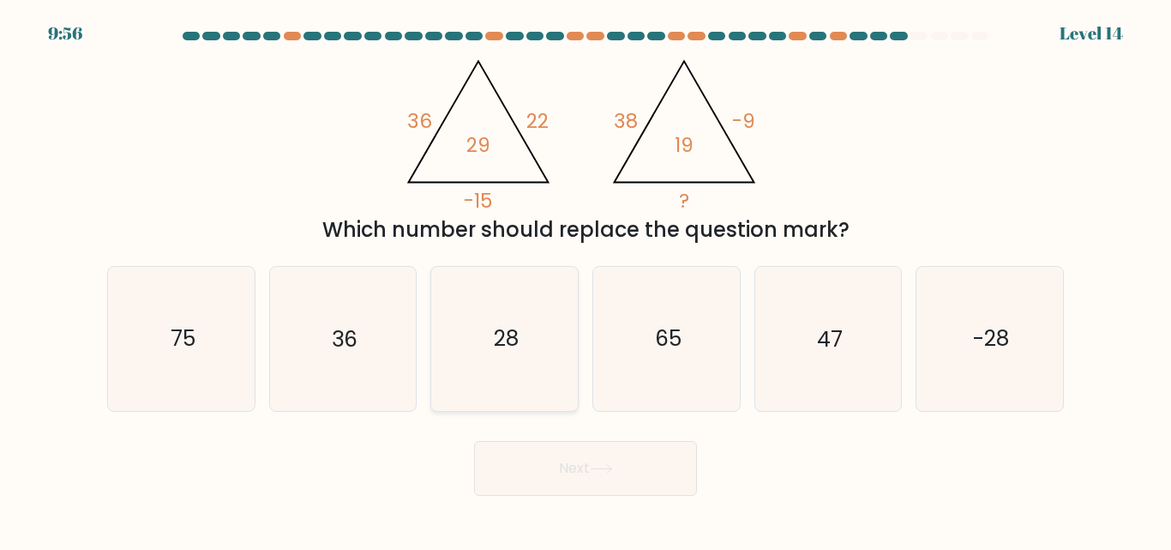
click at [498, 343] on text "28" at bounding box center [506, 339] width 25 height 30
click at [586, 280] on input "c. 28" at bounding box center [586, 277] width 1 height 4
radio input "true"
click at [563, 442] on button "Next" at bounding box center [585, 468] width 223 height 55
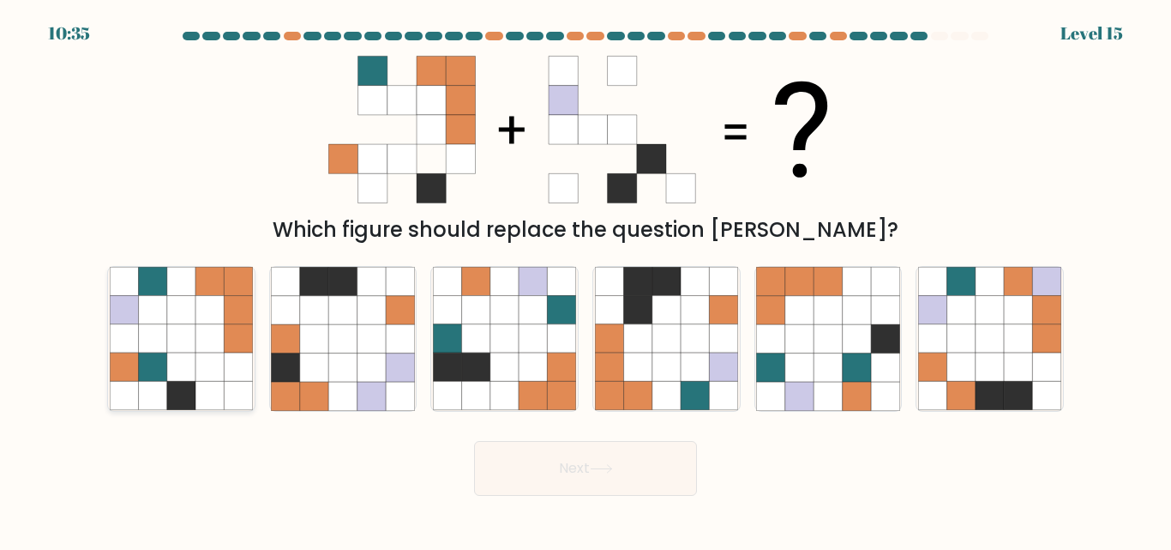
click at [209, 313] on icon at bounding box center [209, 310] width 28 height 28
click at [586, 280] on input "a." at bounding box center [586, 277] width 1 height 4
radio input "true"
click at [622, 483] on button "Next" at bounding box center [585, 468] width 223 height 55
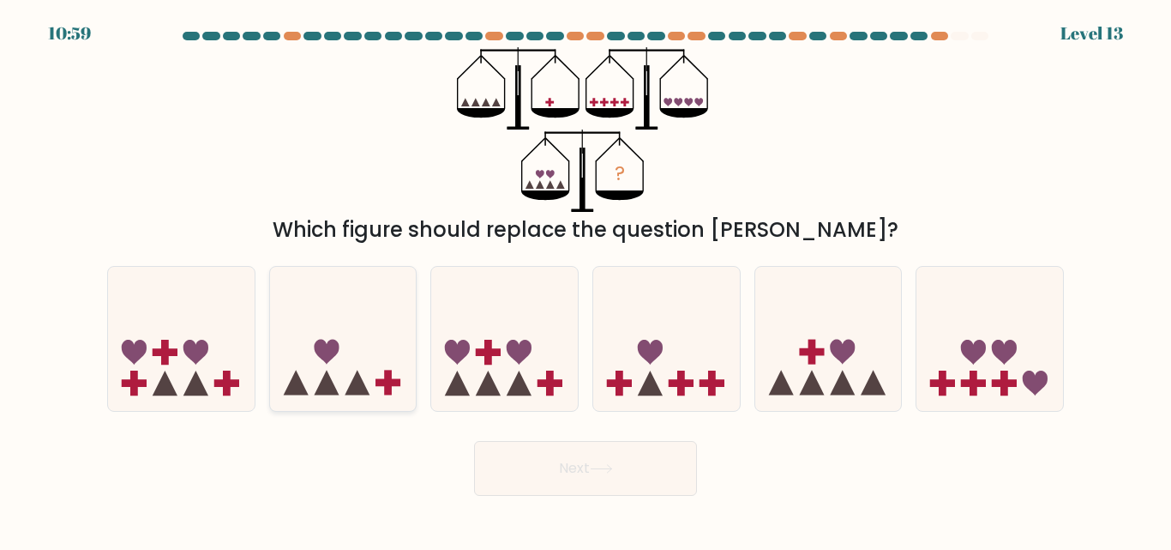
click at [366, 348] on icon at bounding box center [343, 338] width 147 height 121
click at [586, 280] on input "b." at bounding box center [586, 277] width 1 height 4
radio input "true"
click at [611, 462] on button "Next" at bounding box center [585, 468] width 223 height 55
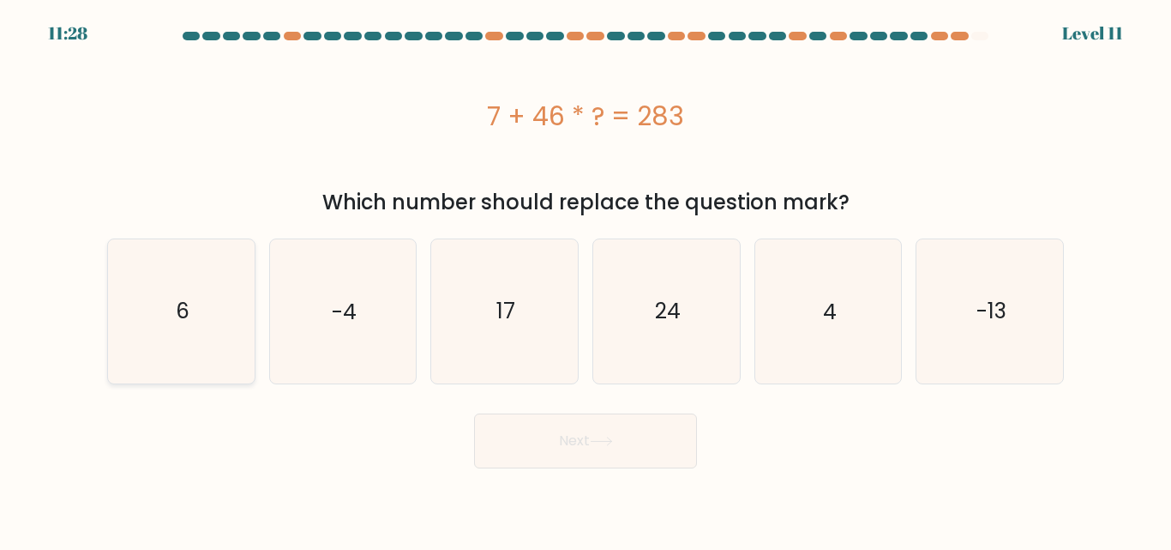
click at [243, 346] on icon "6" at bounding box center [181, 310] width 143 height 143
click at [586, 280] on input "a. 6" at bounding box center [586, 277] width 1 height 4
radio input "true"
click at [548, 424] on button "Next" at bounding box center [585, 440] width 223 height 55
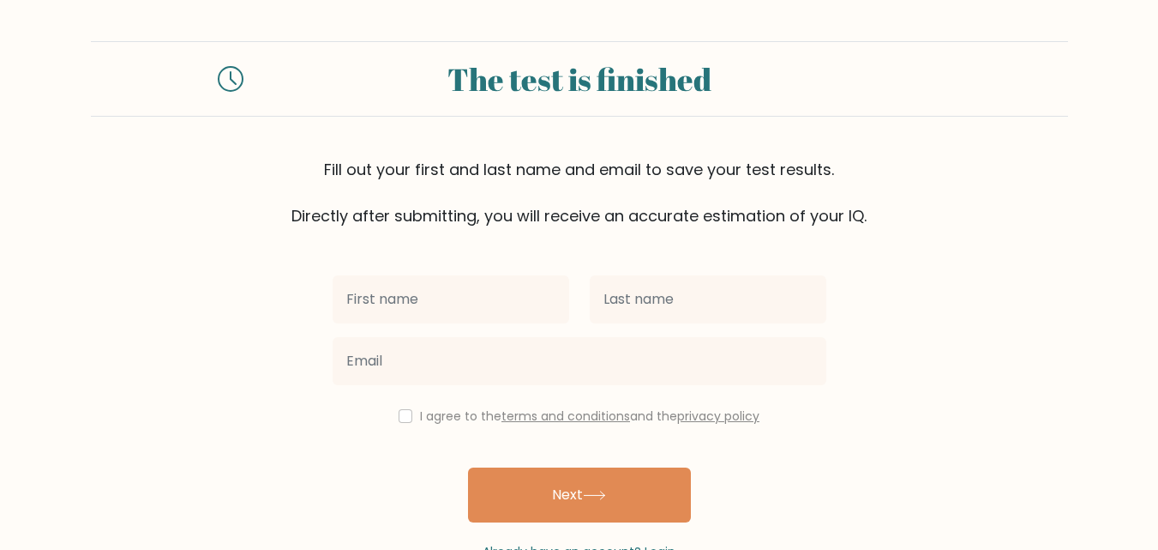
scroll to position [52, 0]
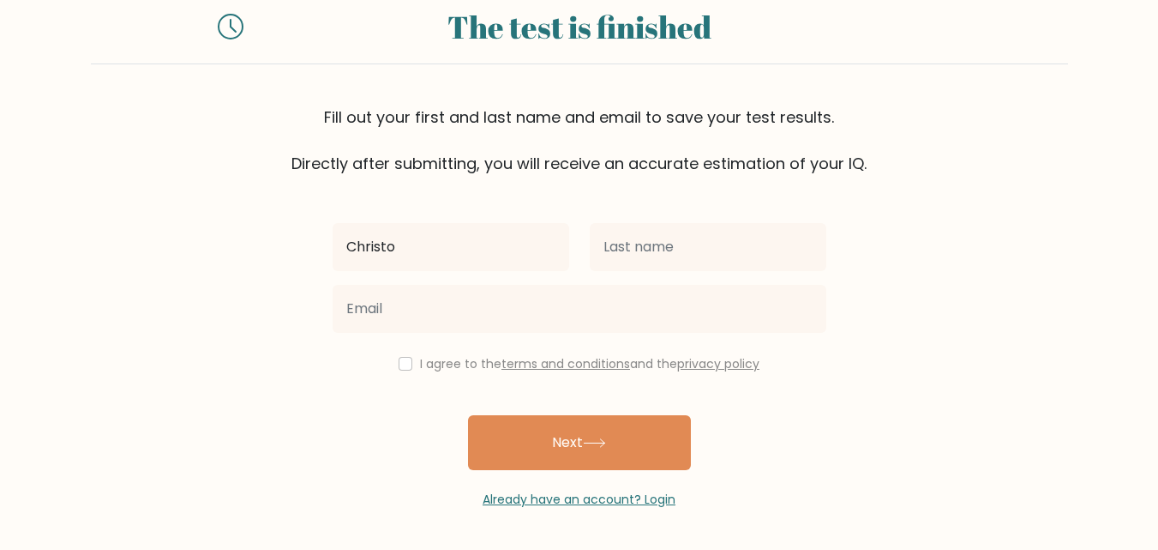
type input "CHRISTOPHER"
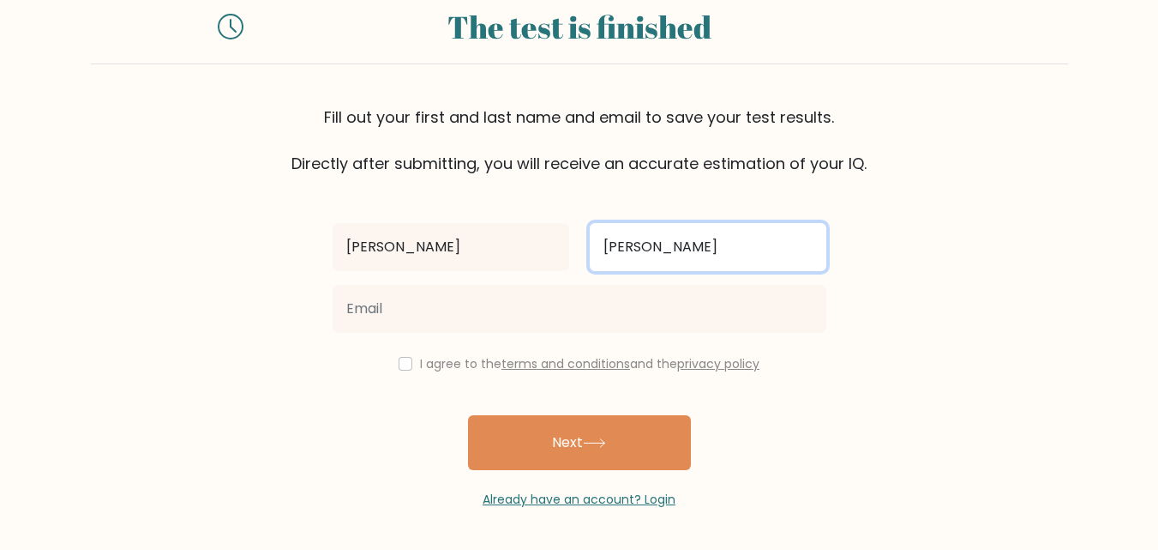
type input "Wong"
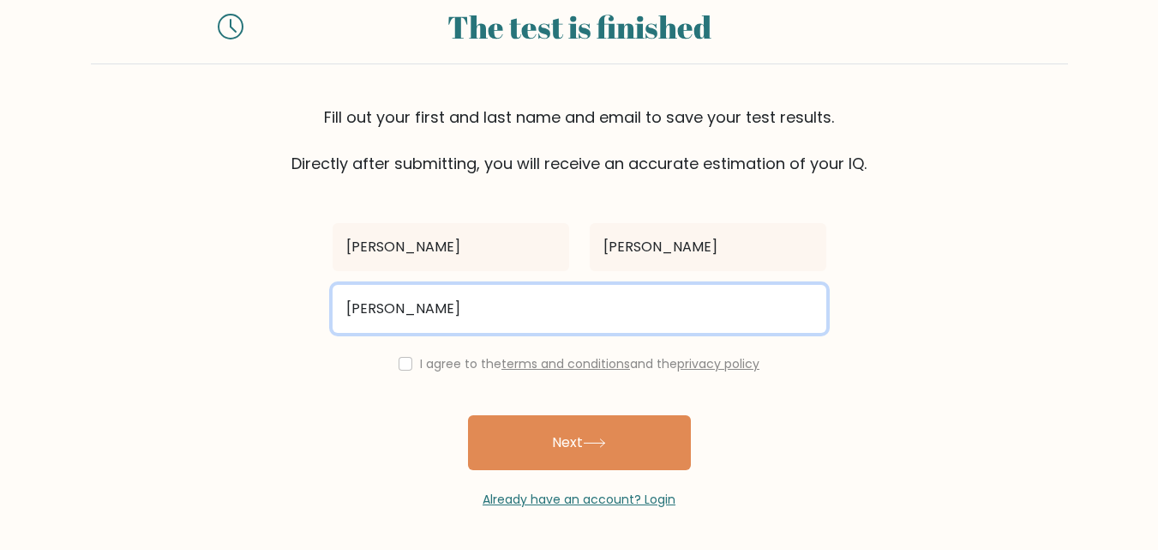
type input "Topewong@gmail.com"
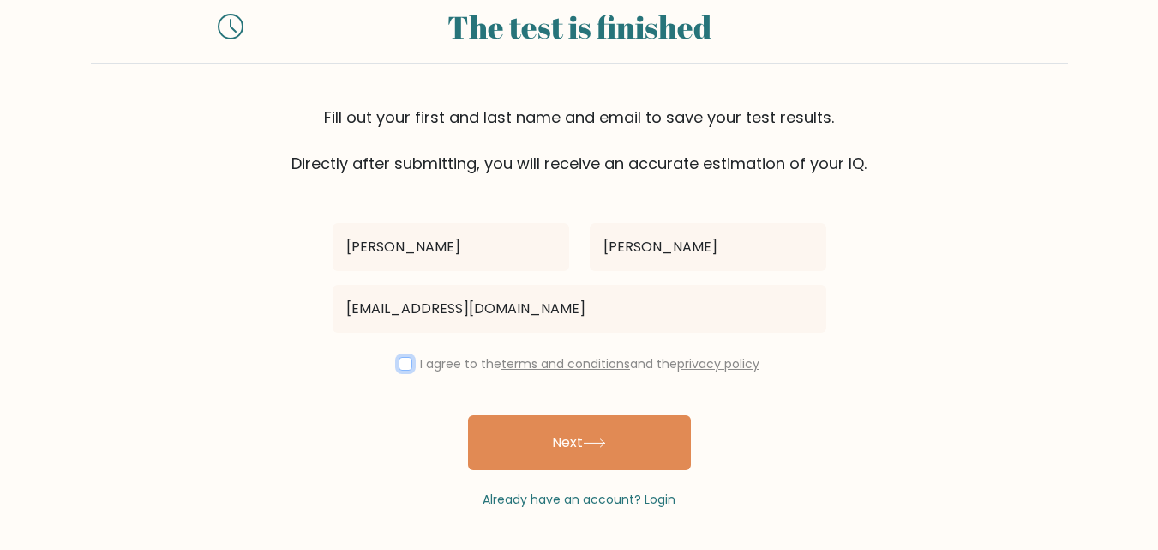
click at [407, 367] on input "checkbox" at bounding box center [406, 364] width 14 height 14
checkbox input "true"
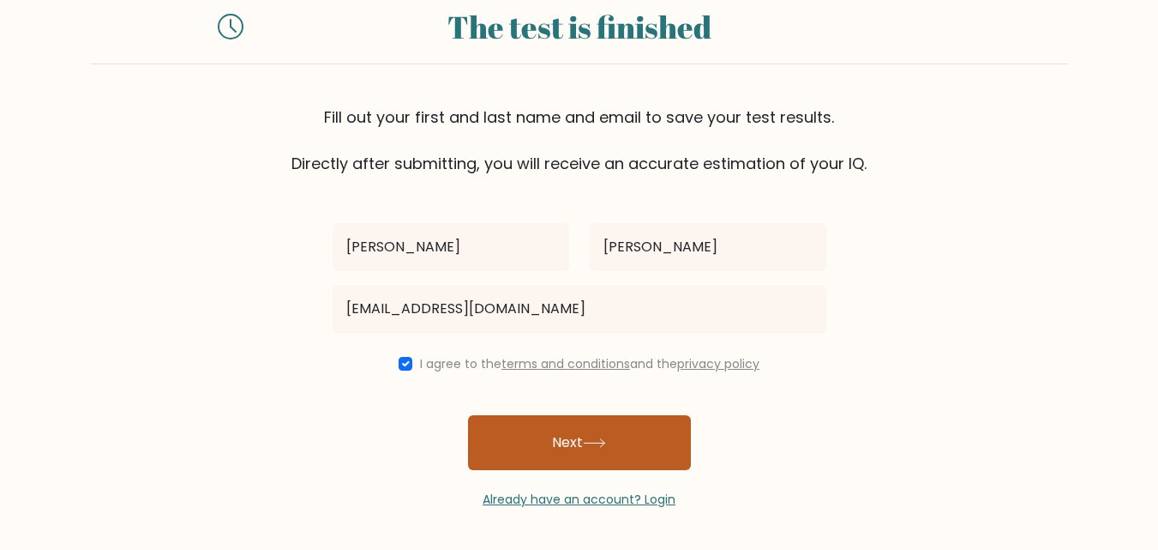
click at [572, 447] on button "Next" at bounding box center [579, 442] width 223 height 55
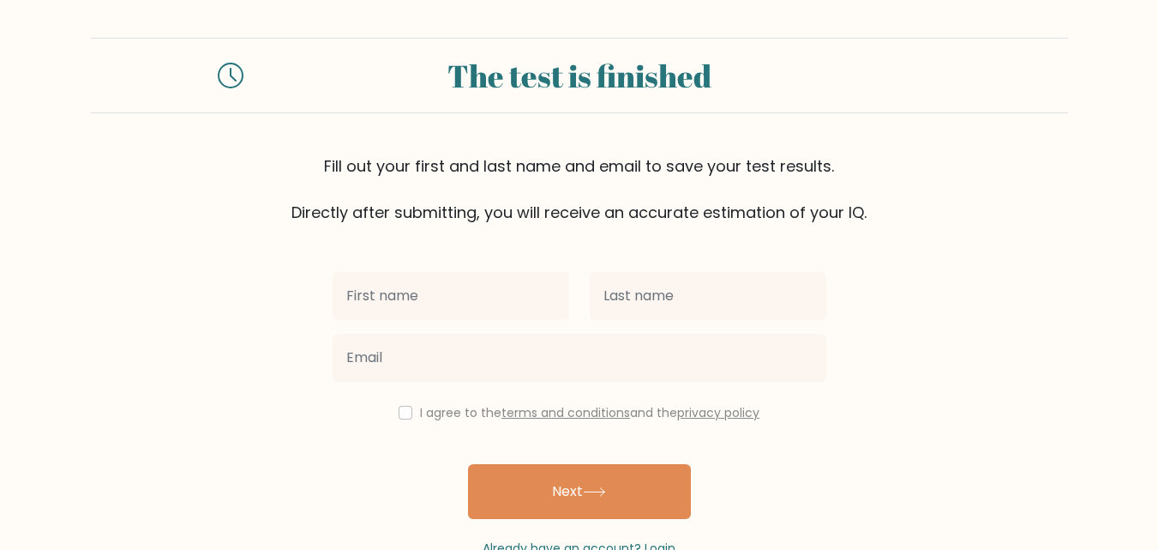
scroll to position [102, 0]
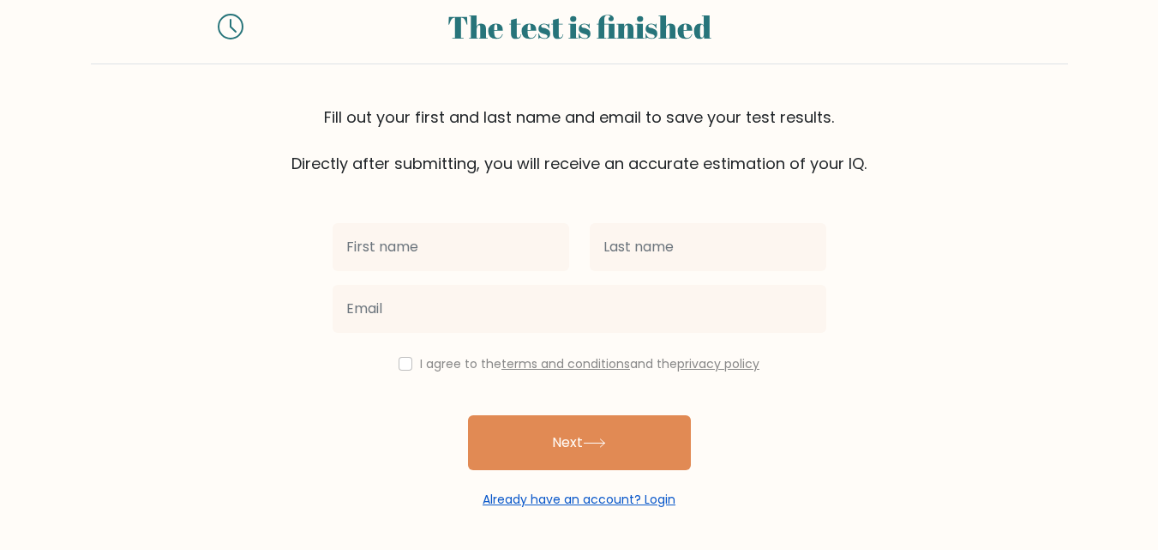
click at [575, 501] on link "Already have an account? Login" at bounding box center [579, 498] width 193 height 17
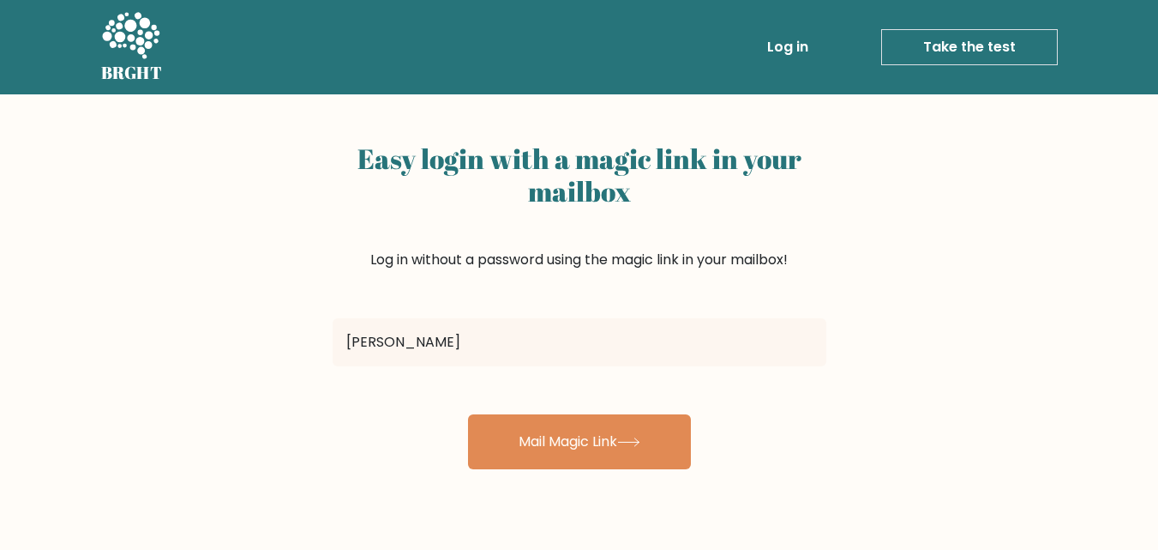
type input "Topewong@gmail.com"
click at [596, 412] on form "Topewong@gmail.com Mail Magic Link" at bounding box center [580, 390] width 494 height 158
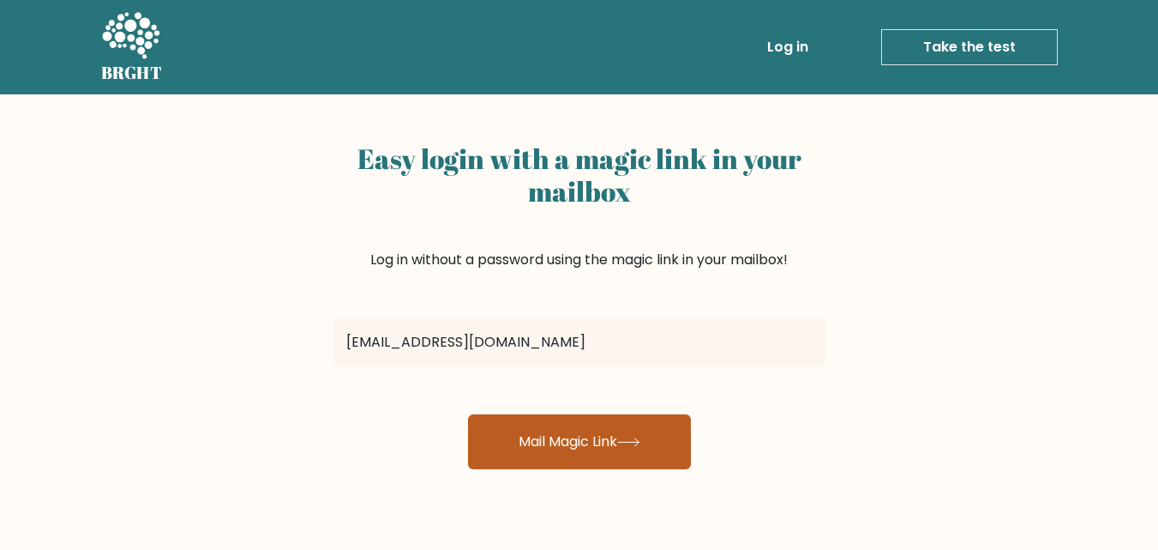
click at [606, 438] on button "Mail Magic Link" at bounding box center [579, 441] width 223 height 55
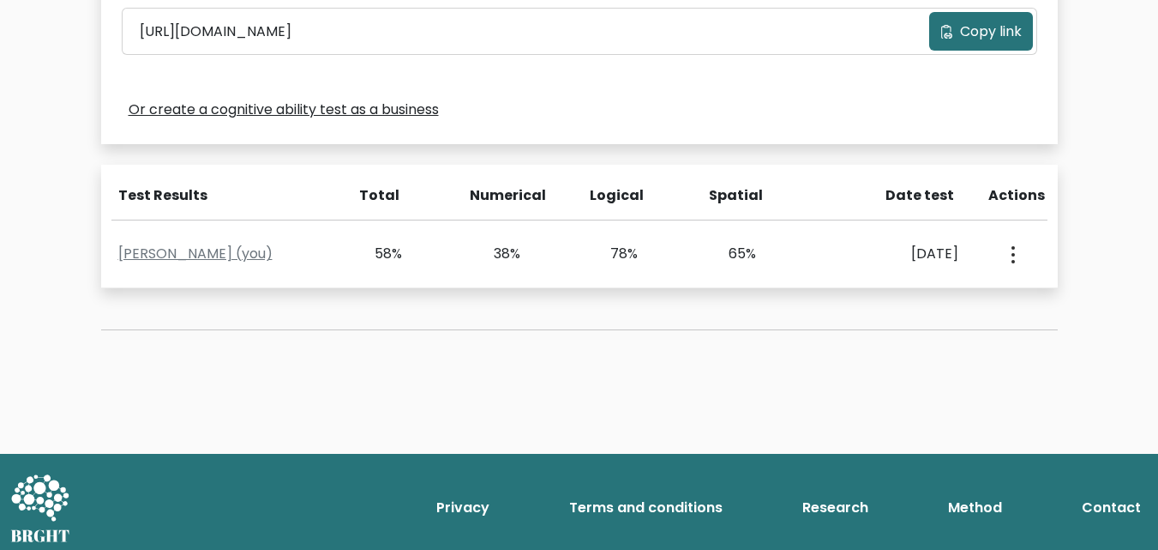
scroll to position [622, 0]
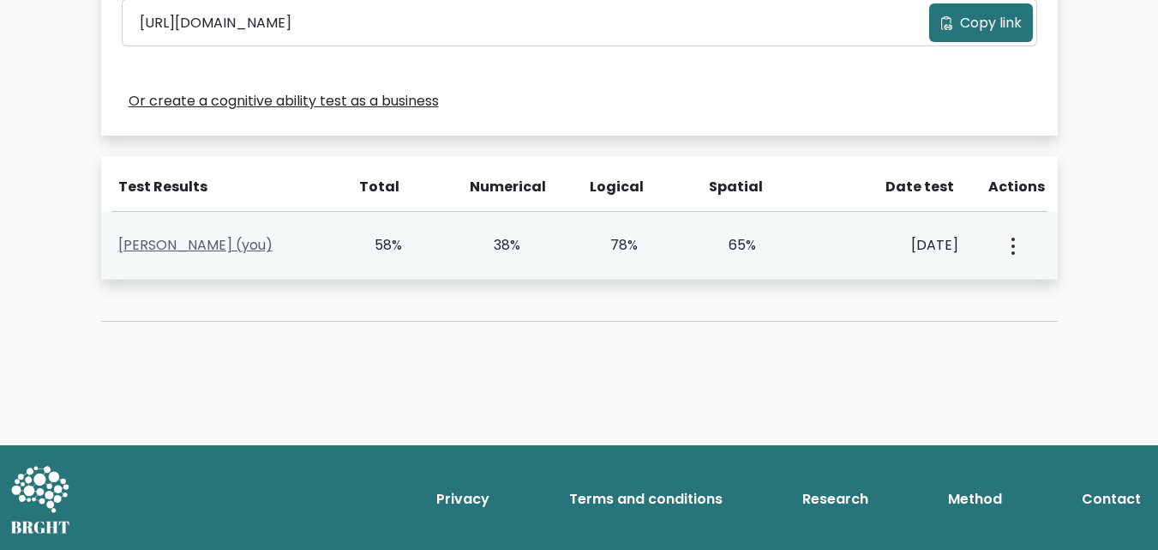
click at [221, 244] on link "Christopher Wong (you)" at bounding box center [195, 245] width 154 height 20
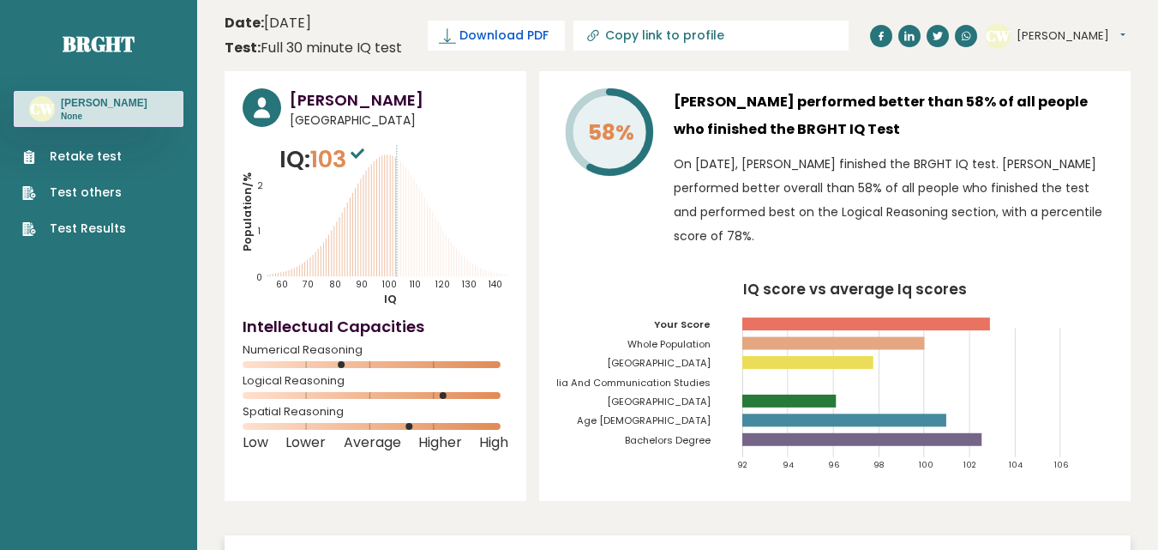
click at [510, 36] on span "Download PDF" at bounding box center [504, 36] width 89 height 18
